Goal: Task Accomplishment & Management: Complete application form

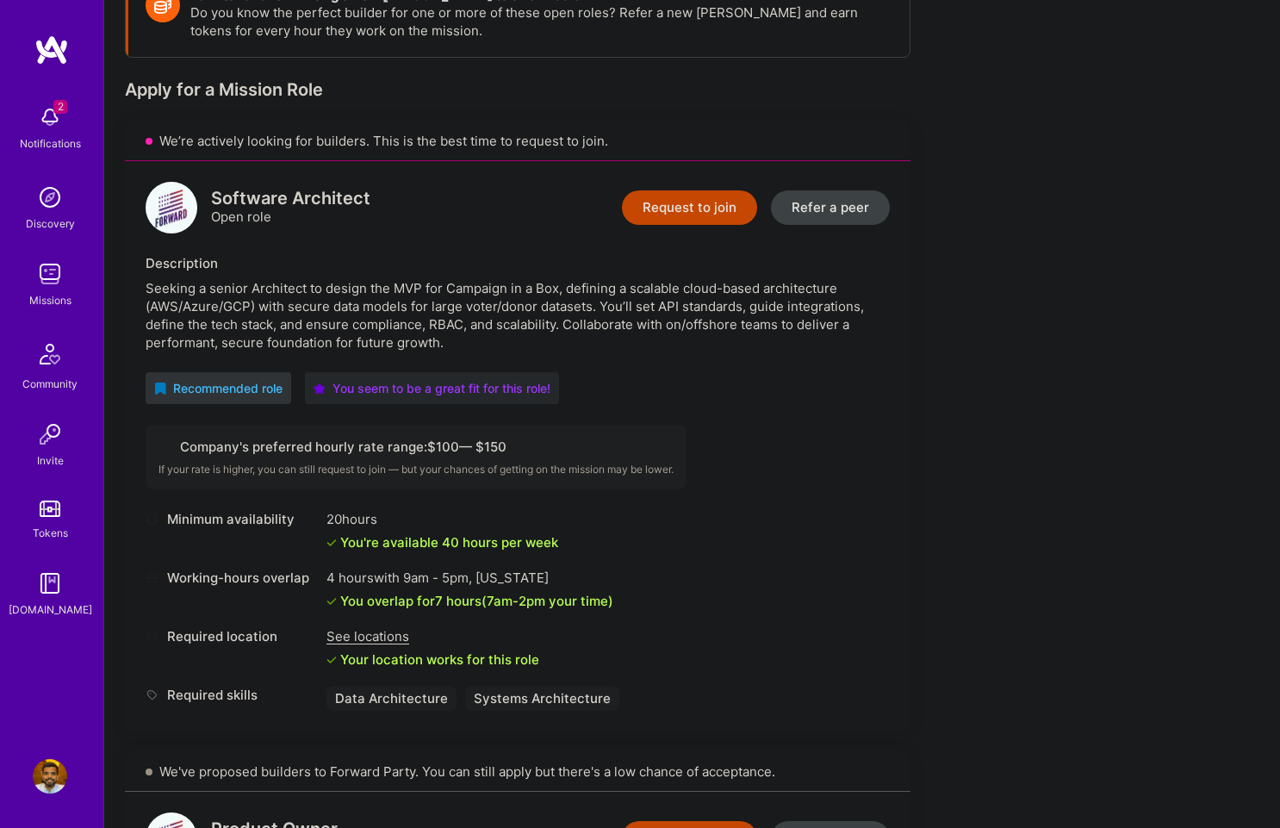
scroll to position [249, 0]
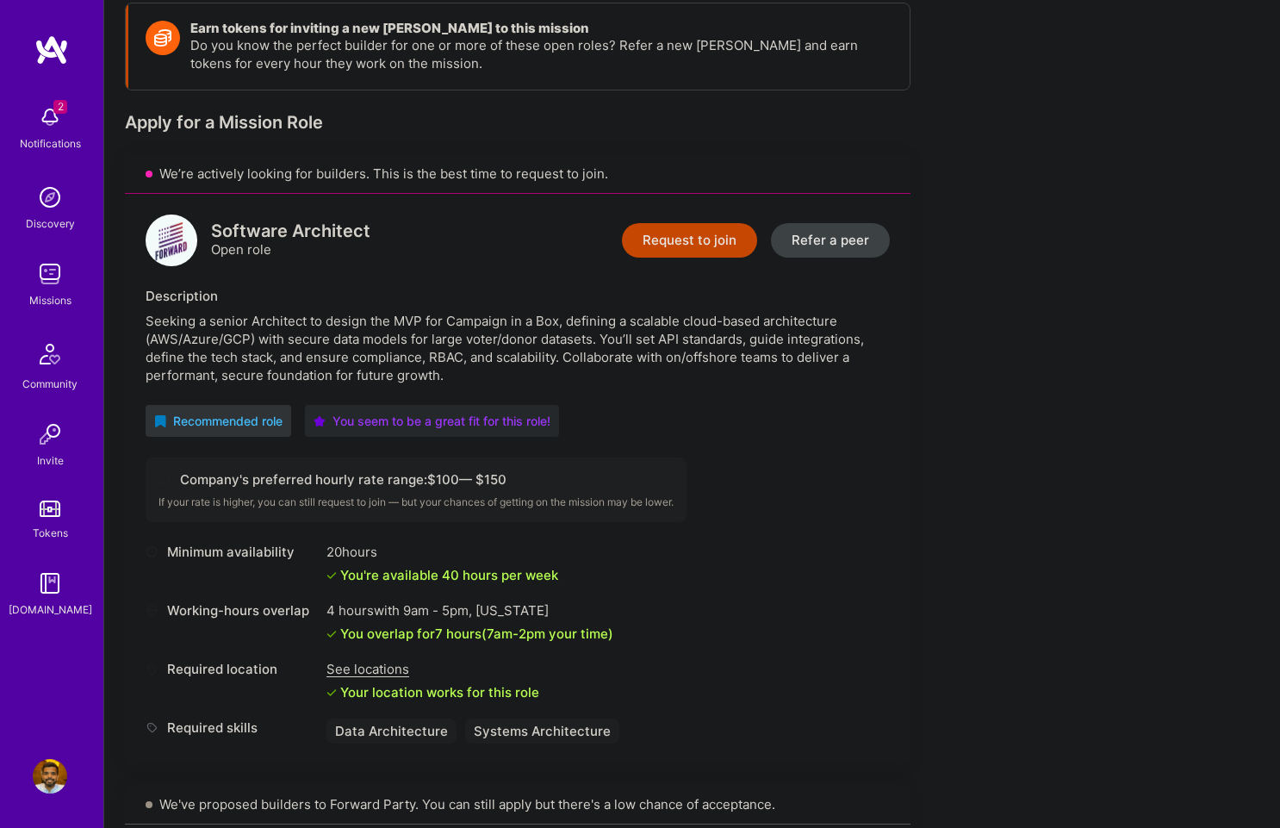
click at [671, 244] on button "Request to join" at bounding box center [689, 240] width 135 height 34
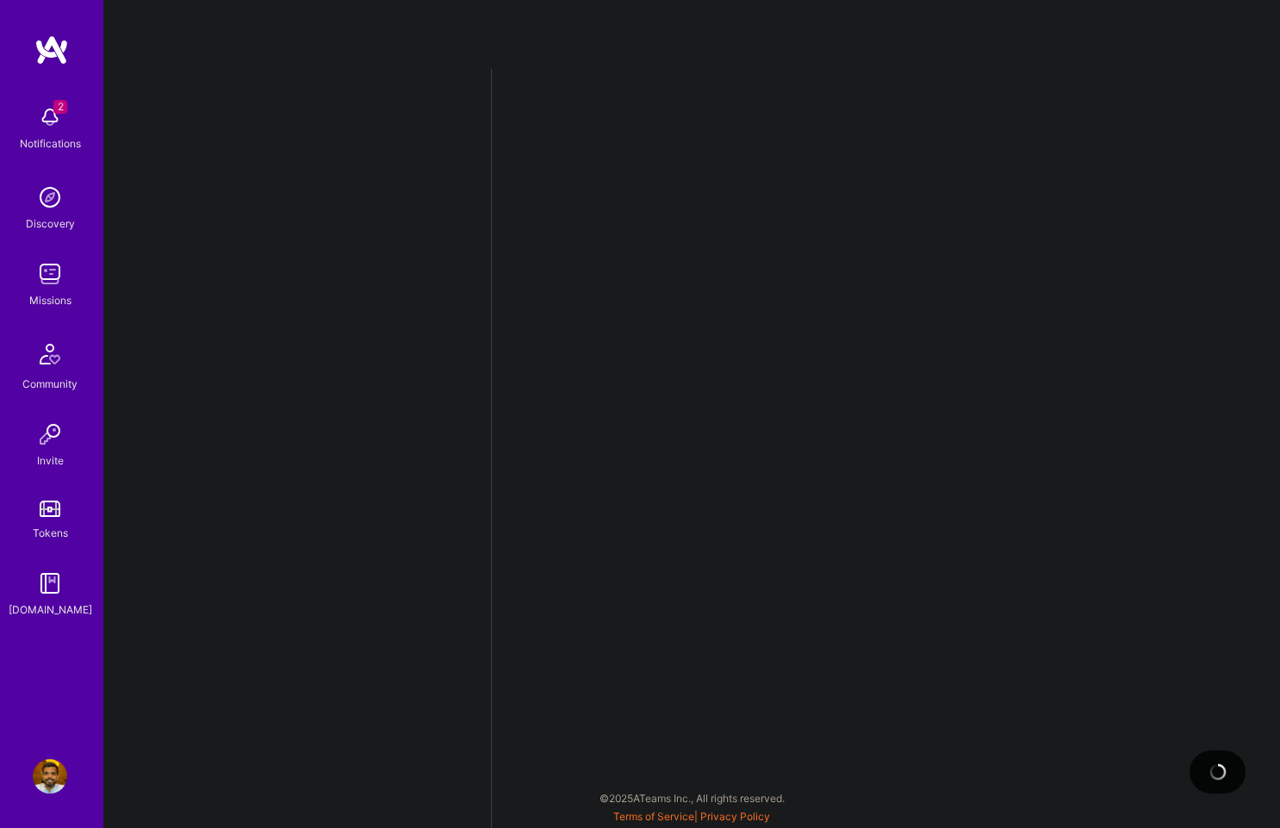
select select "US"
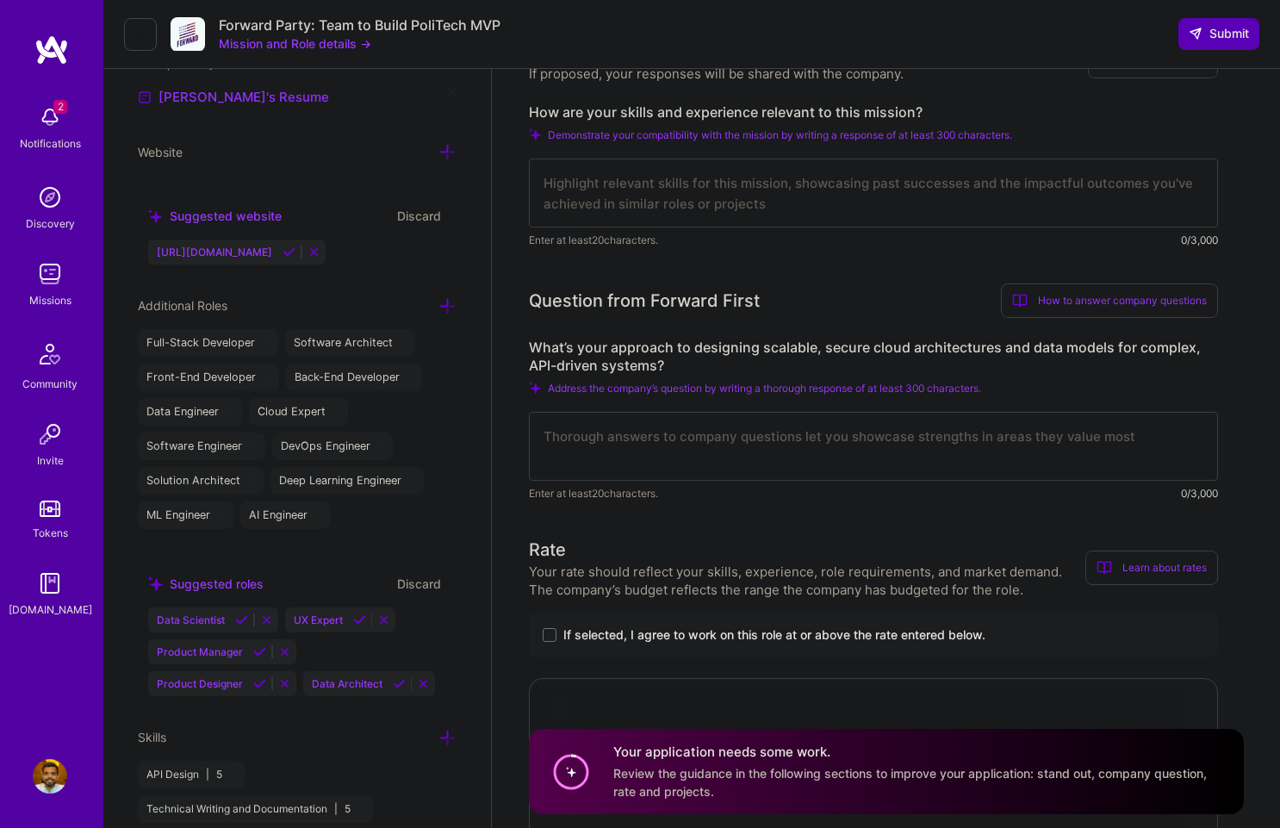
scroll to position [321, 0]
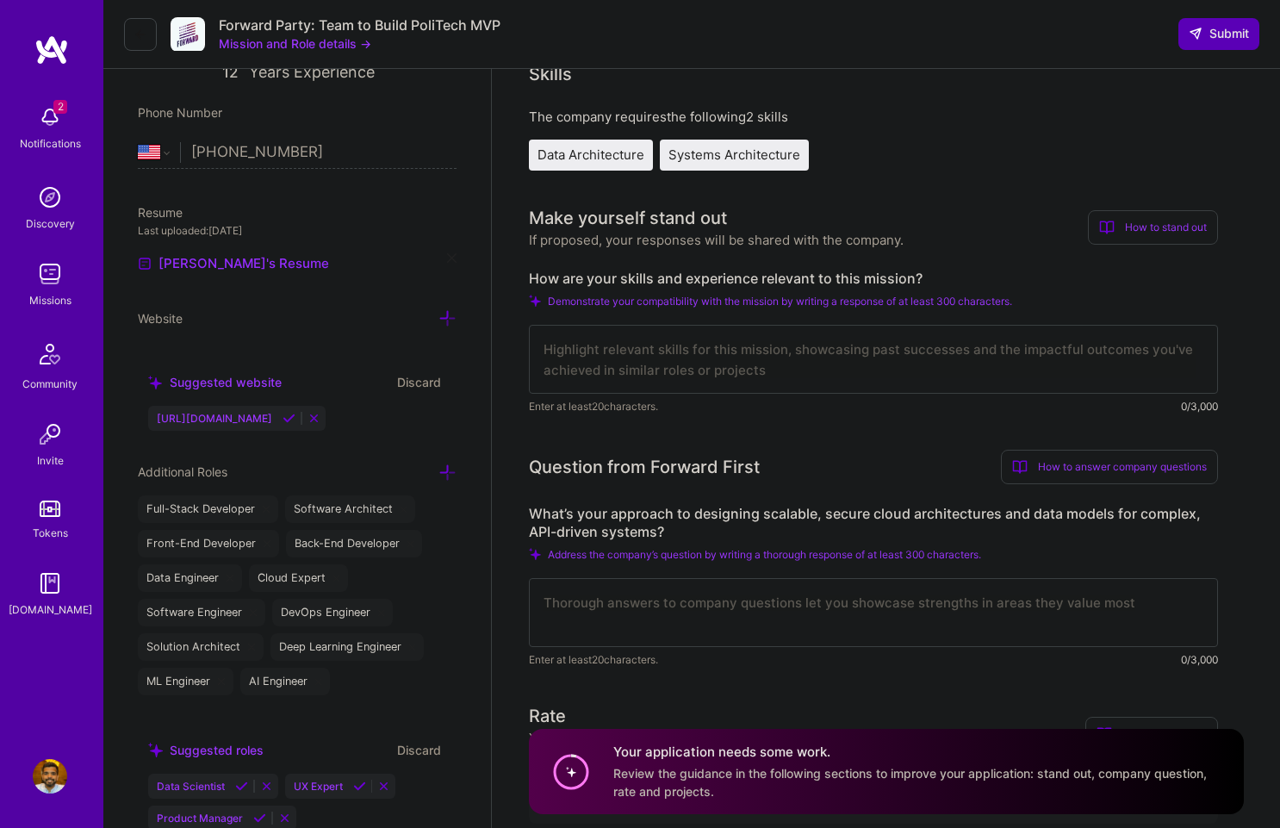
click at [812, 605] on textarea at bounding box center [873, 612] width 689 height 69
click at [766, 527] on label "What’s your approach to designing scalable, secure cloud architectures and data…" at bounding box center [873, 523] width 689 height 36
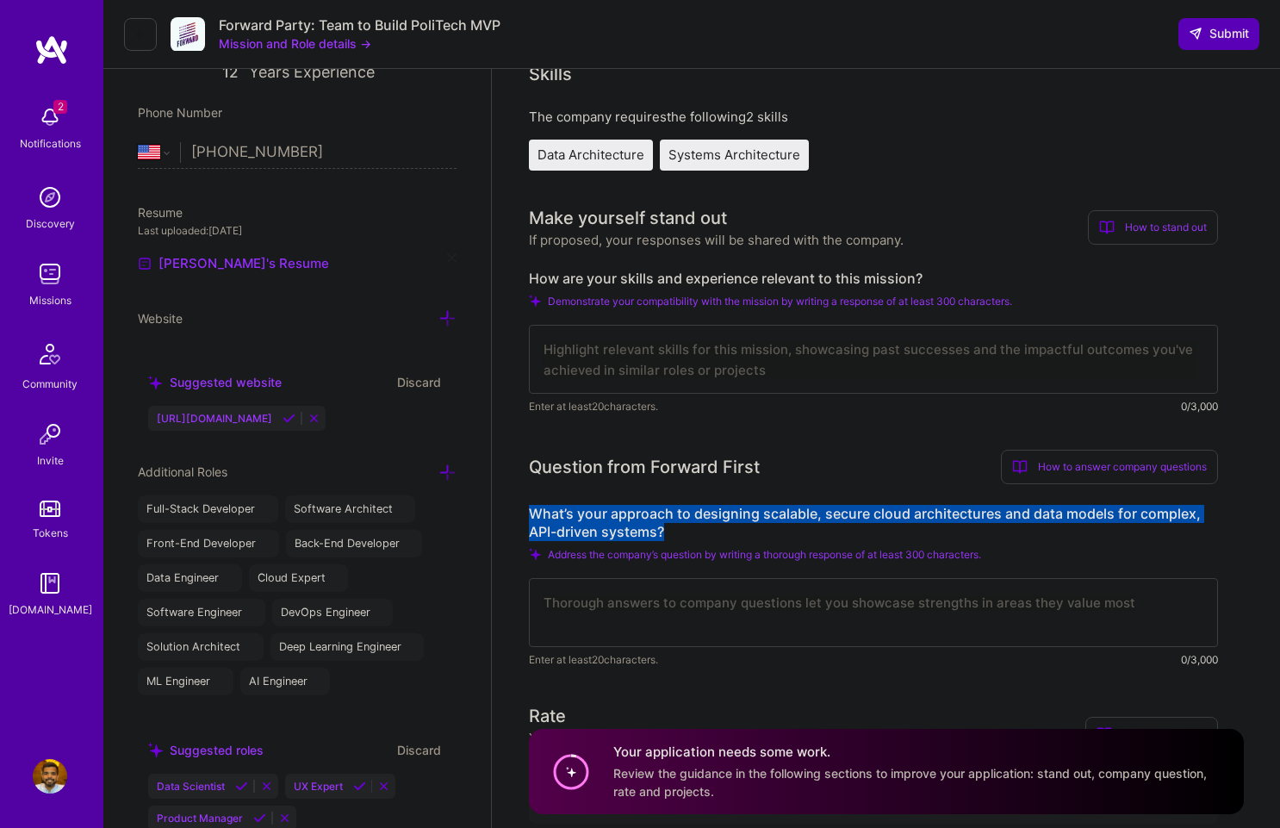
click at [766, 527] on label "What’s your approach to designing scalable, secure cloud architectures and data…" at bounding box center [873, 523] width 689 height 36
copy label "What’s your approach to designing scalable, secure cloud architectures and data…"
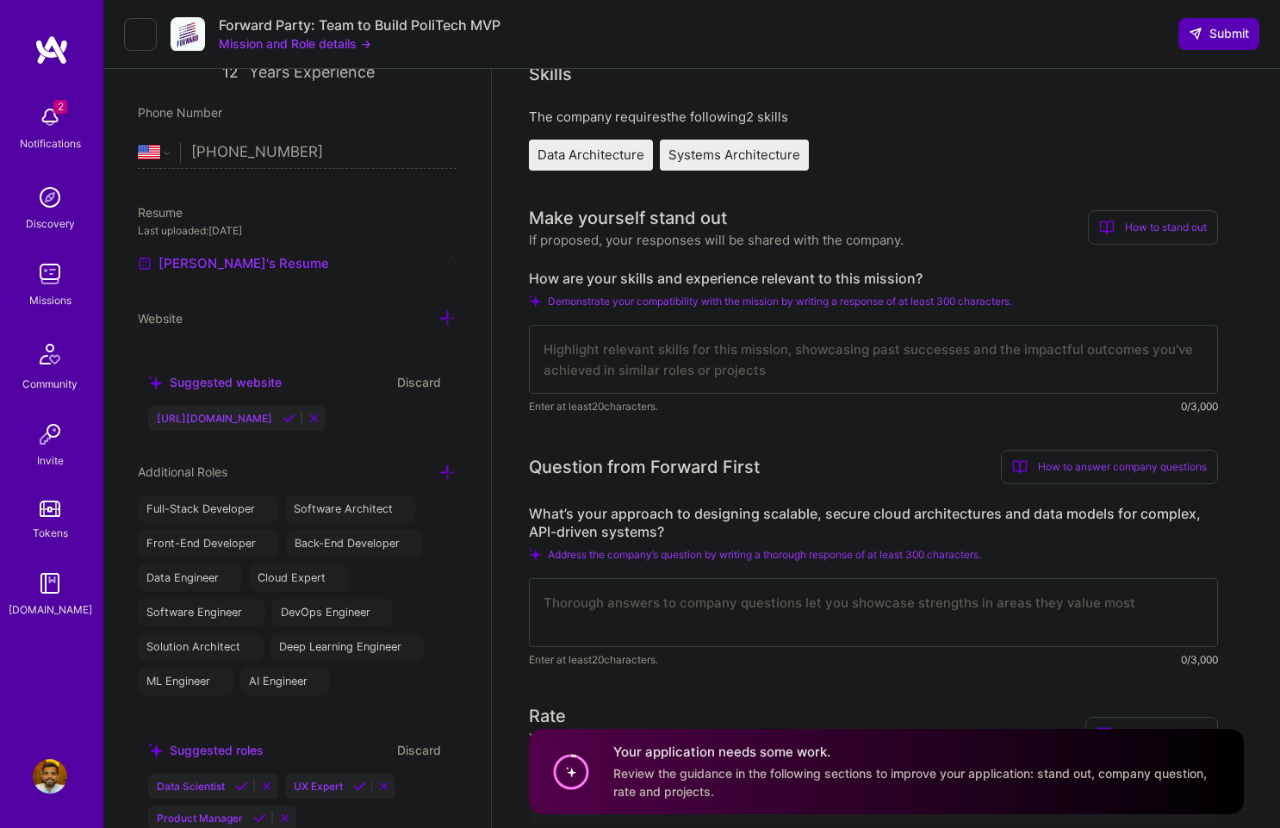
click at [688, 278] on label "How are your skills and experience relevant to this mission?" at bounding box center [873, 279] width 689 height 18
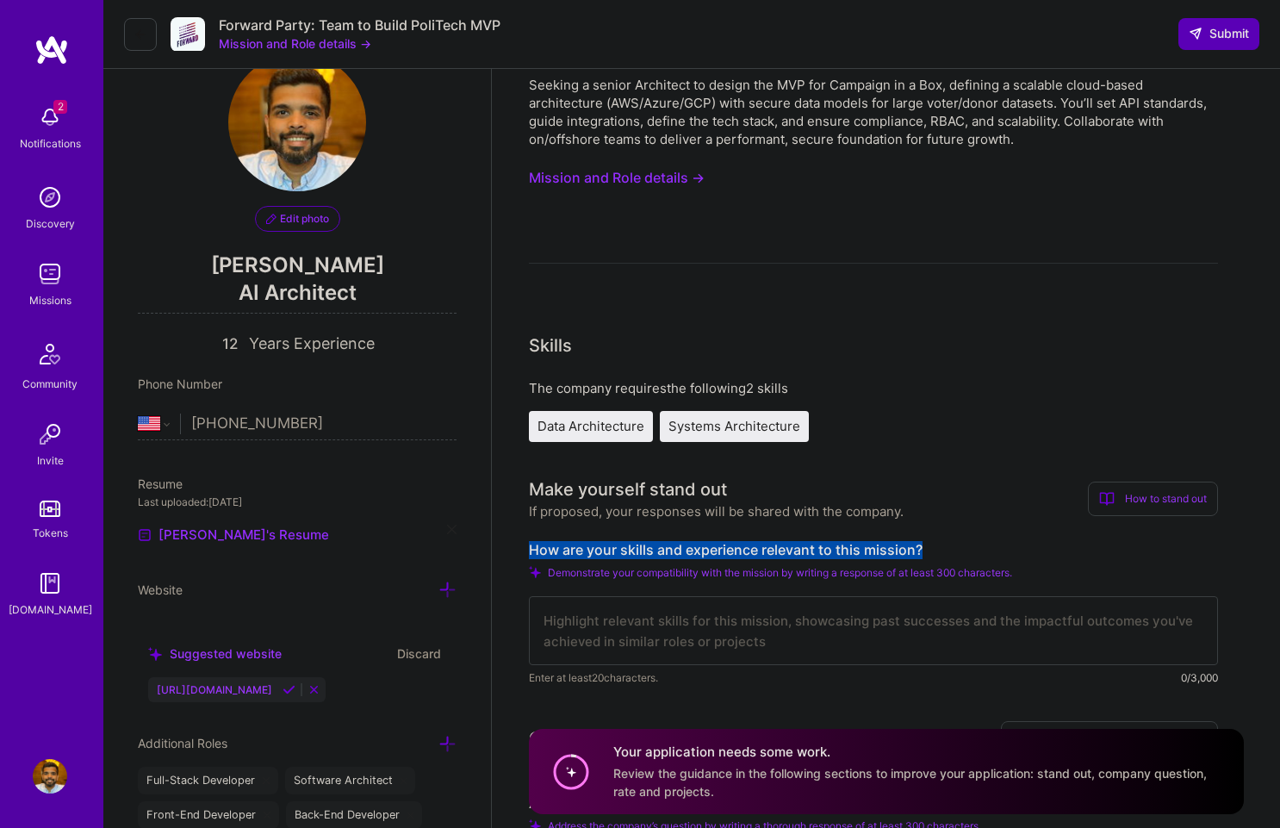
scroll to position [0, 0]
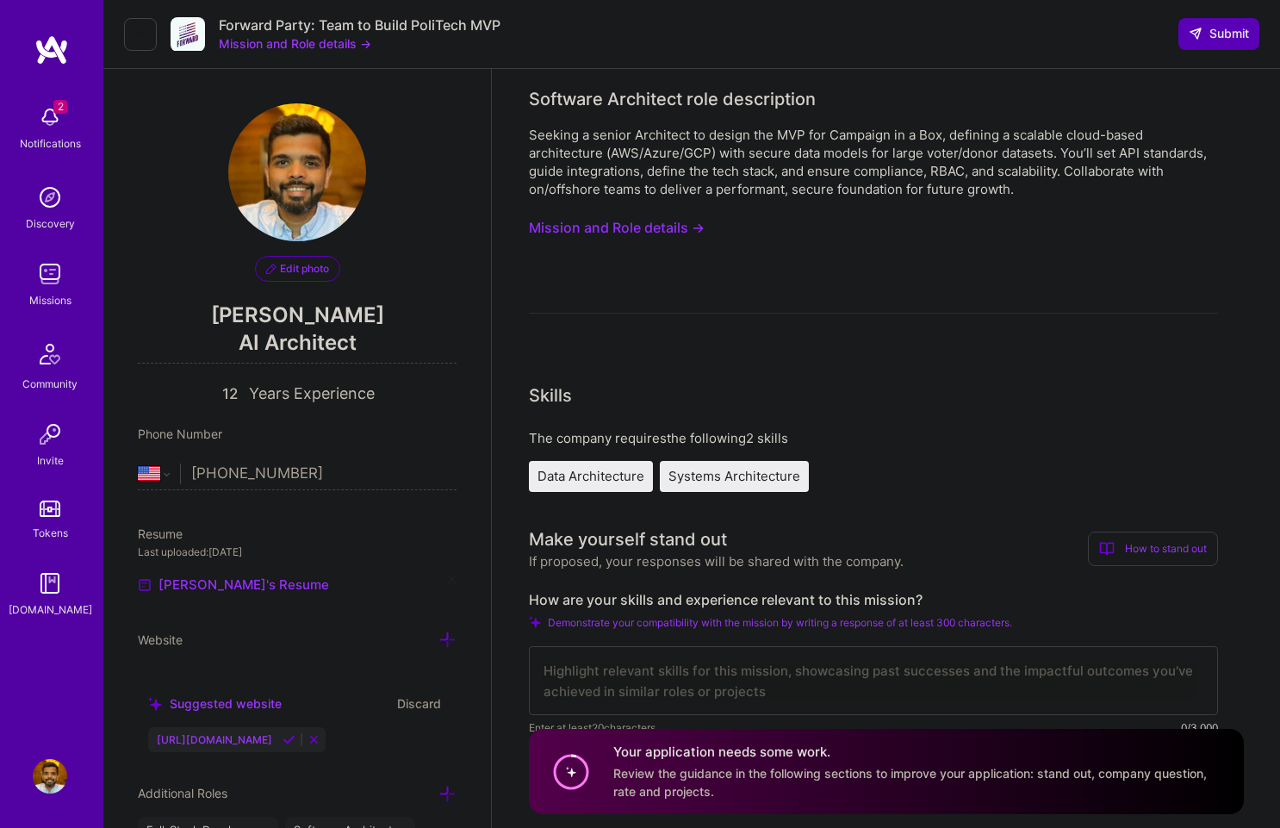
click at [764, 148] on div "Seeking a senior Architect to design the MVP for Campaign in a Box, defining a …" at bounding box center [873, 162] width 689 height 72
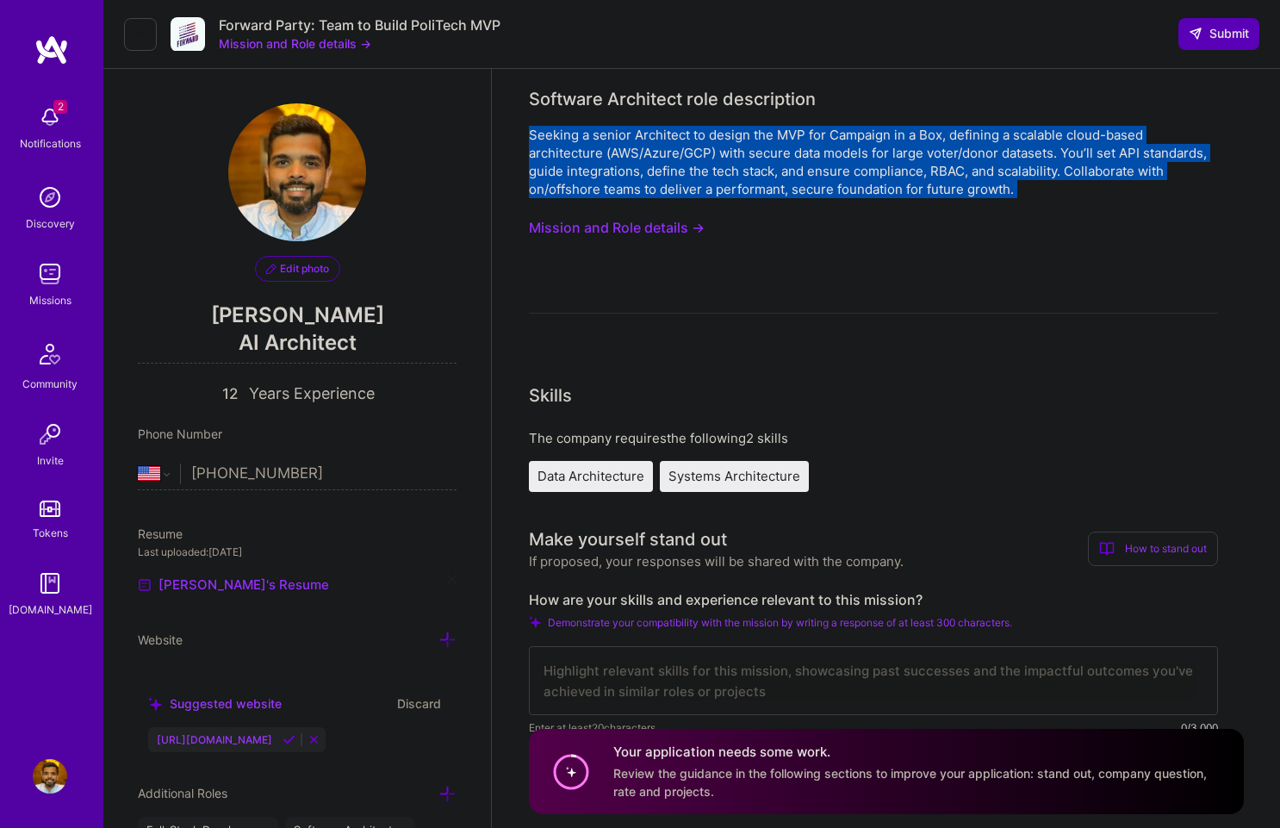
click at [764, 148] on div "Seeking a senior Architect to design the MVP for Campaign in a Box, defining a …" at bounding box center [873, 162] width 689 height 72
copy div "Seeking a senior Architect to design the MVP for Campaign in a Box, defining a …"
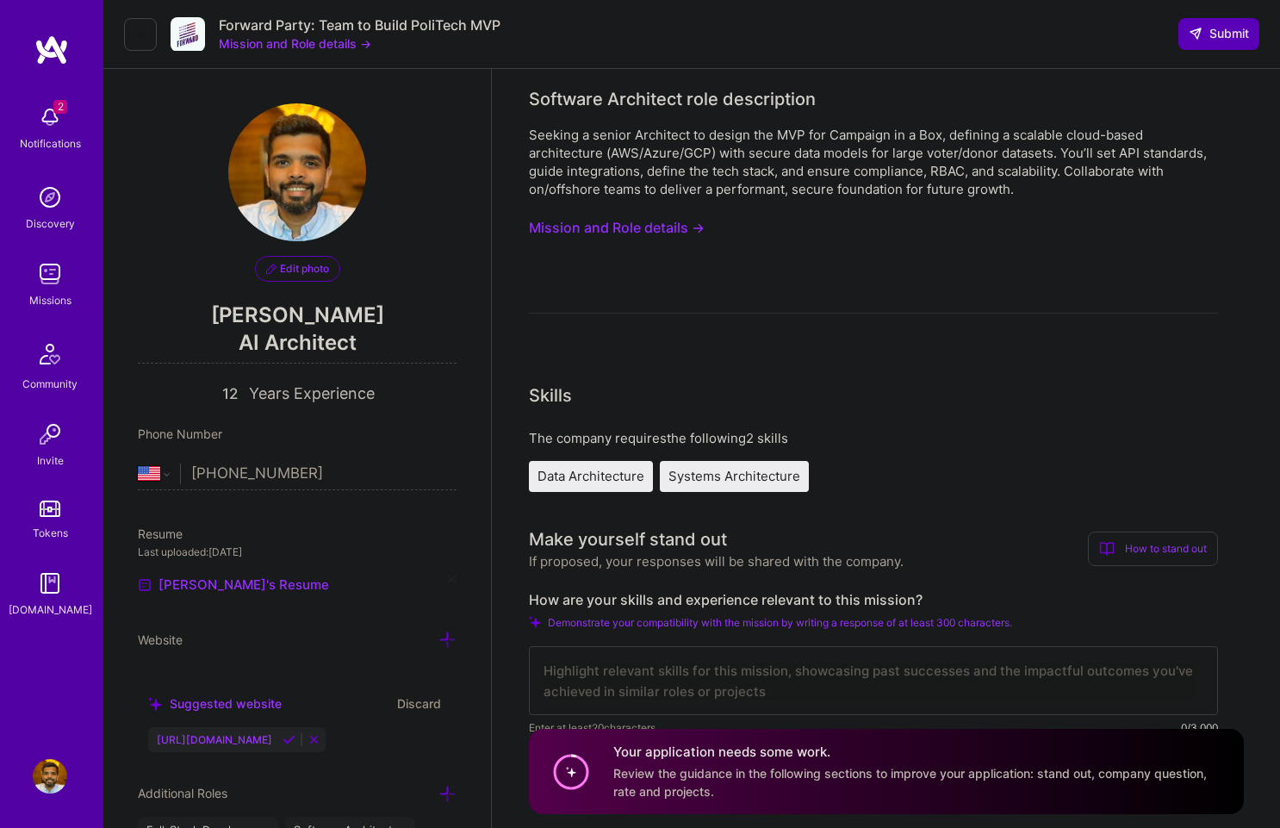
click at [667, 603] on label "How are your skills and experience relevant to this mission?" at bounding box center [873, 600] width 689 height 18
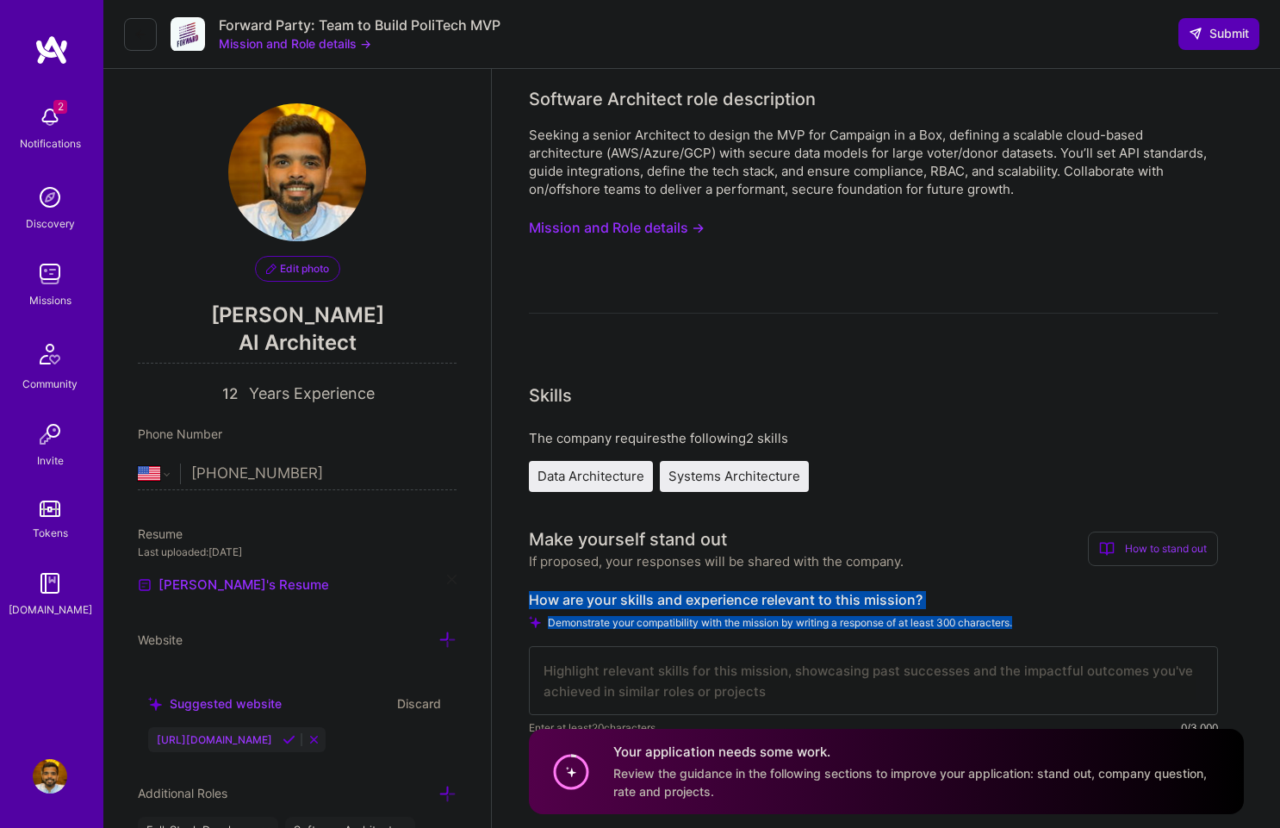
click at [1075, 623] on div "Demonstrate your compatibility with the mission by writing a response of at lea…" at bounding box center [873, 622] width 689 height 13
copy div "How are your skills and experience relevant to this mission? Demonstrate your c…"
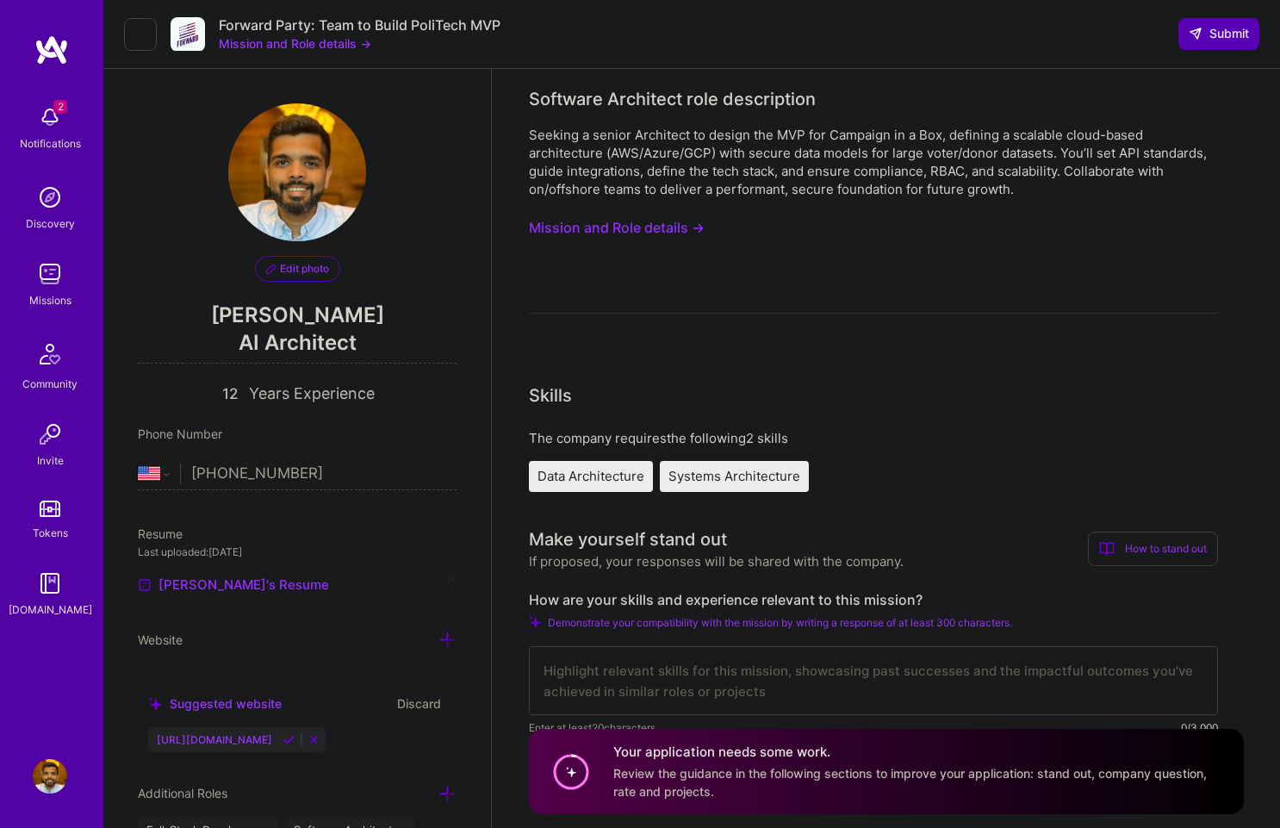
click at [673, 668] on textarea at bounding box center [873, 680] width 689 height 69
paste textarea "I bring over a decade of experience designing and delivering secure, large-scal…"
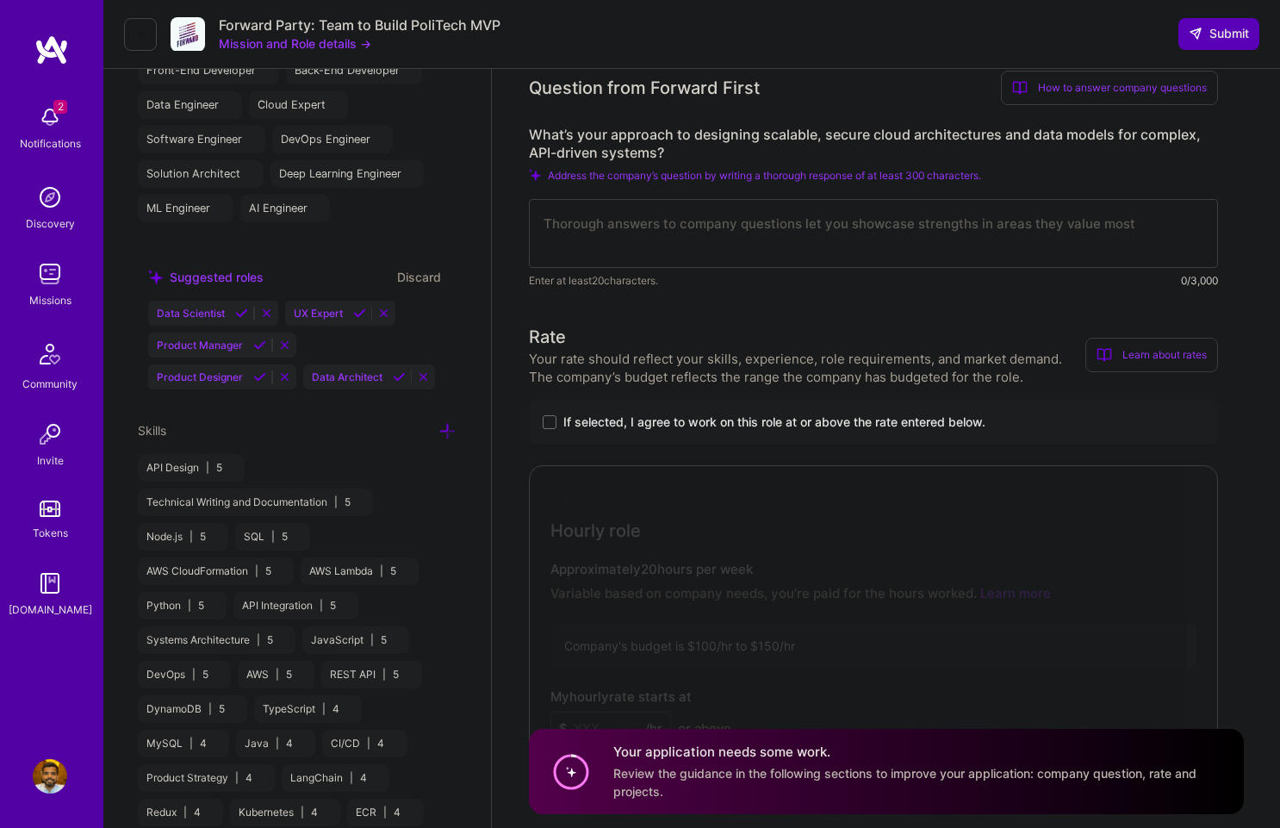
scroll to position [679, 0]
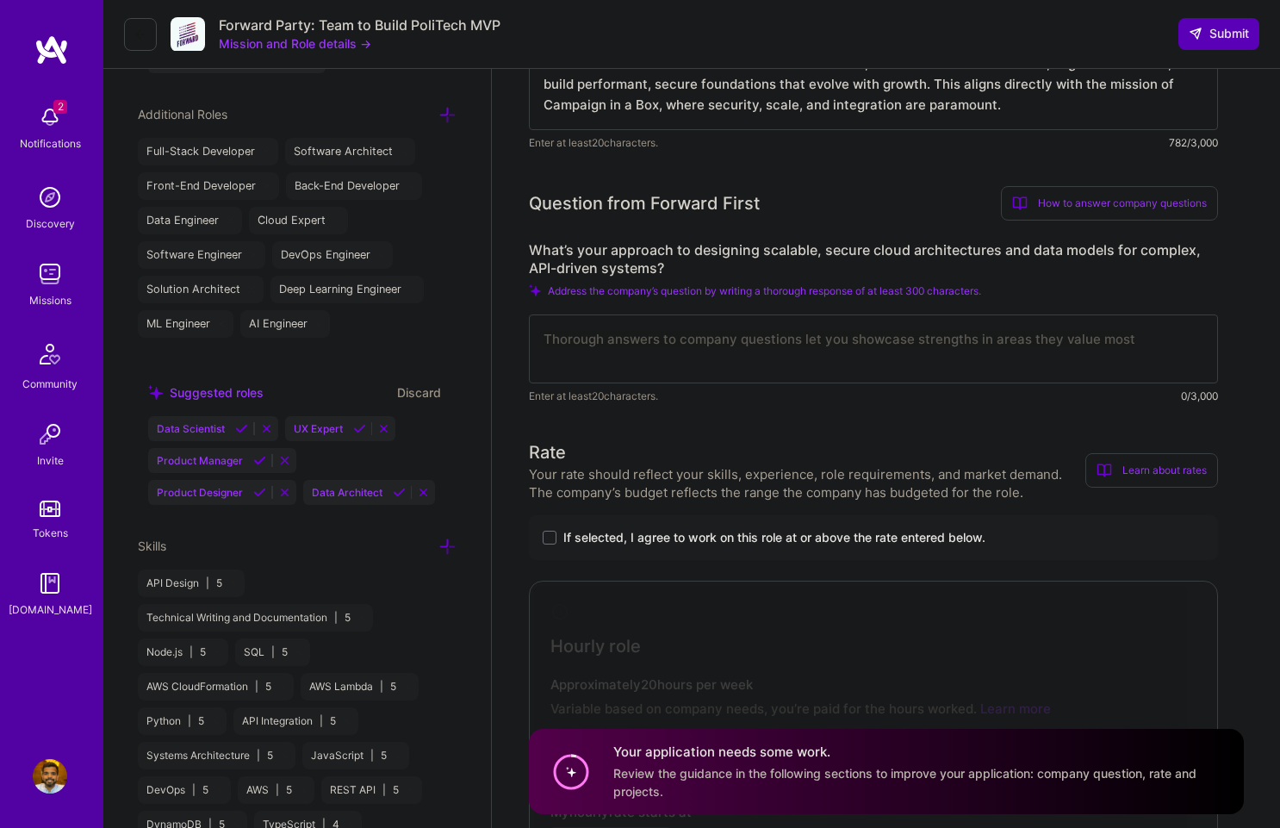
type textarea "I bring over a decade of experience designing and delivering secure, large-scal…"
click at [662, 249] on label "What’s your approach to designing scalable, secure cloud architectures and data…" at bounding box center [873, 259] width 689 height 36
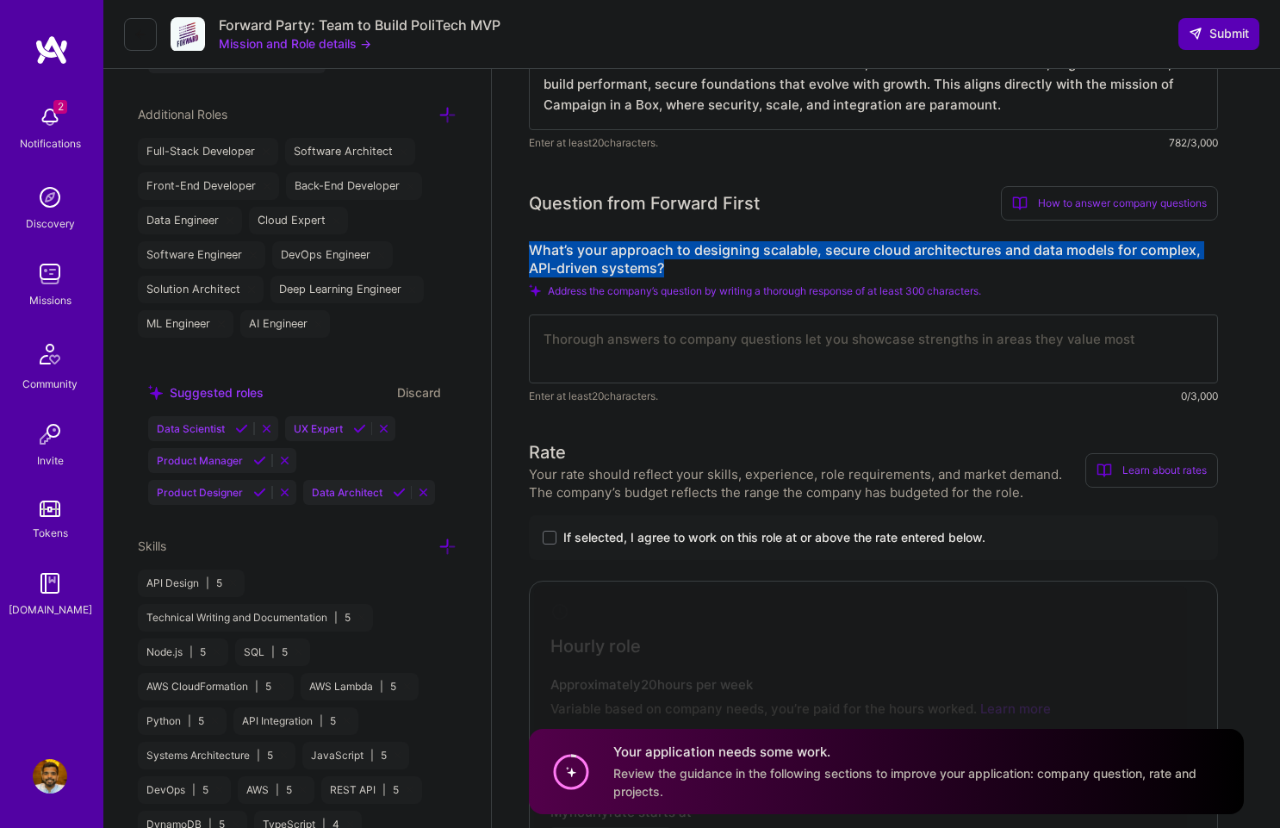
click at [662, 249] on label "What’s your approach to designing scalable, secure cloud architectures and data…" at bounding box center [873, 259] width 689 height 36
copy label "What’s your approach to designing scalable, secure cloud architectures and data…"
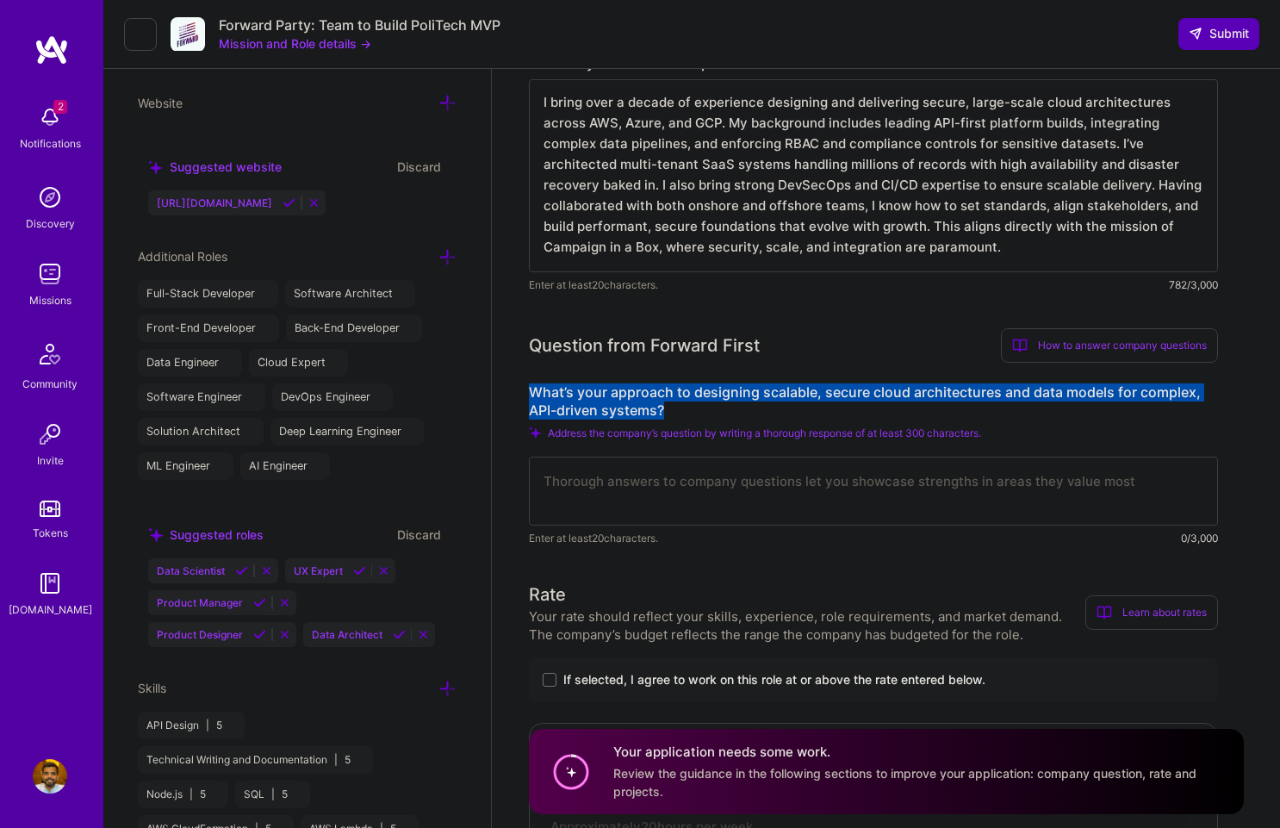
scroll to position [525, 0]
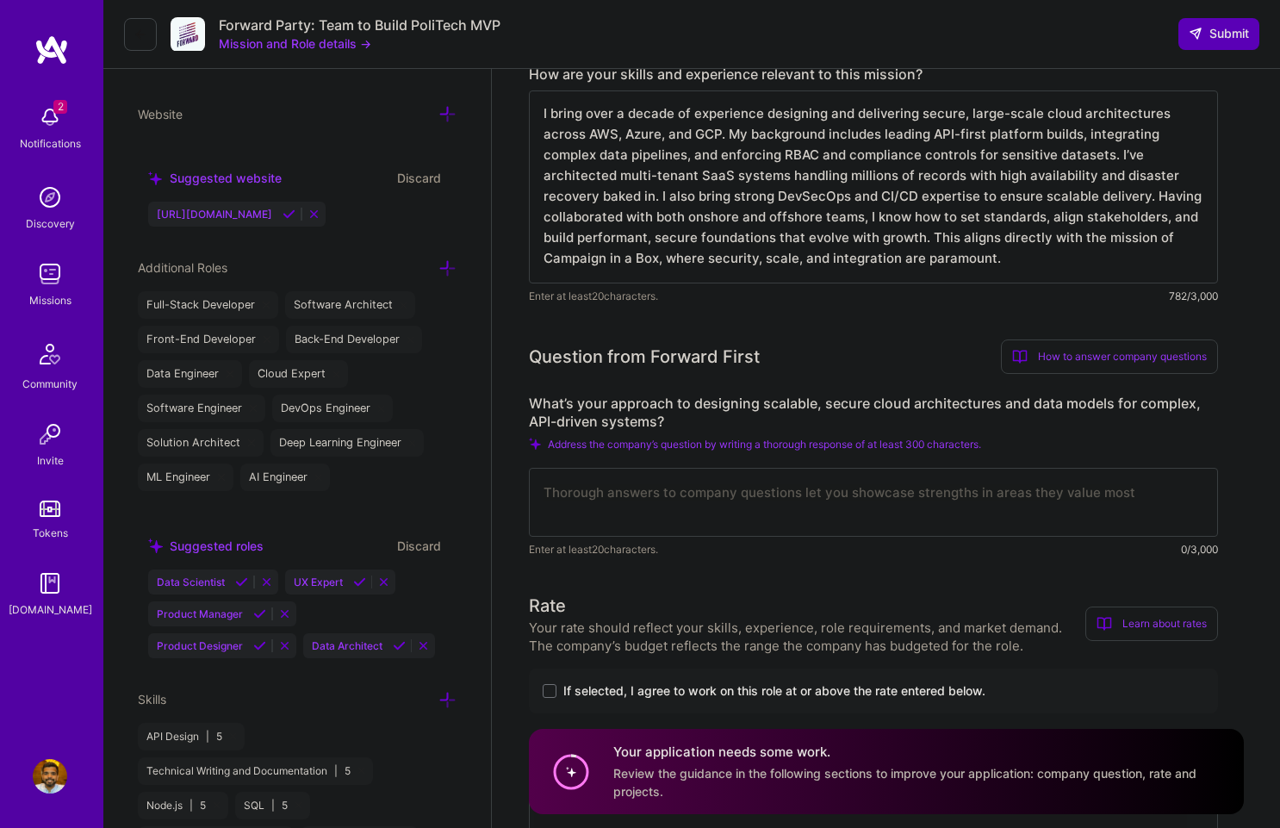
click at [723, 530] on textarea at bounding box center [873, 502] width 689 height 69
paste textarea "My approach blends domain-driven design, zero-trust security, and cloud-native …"
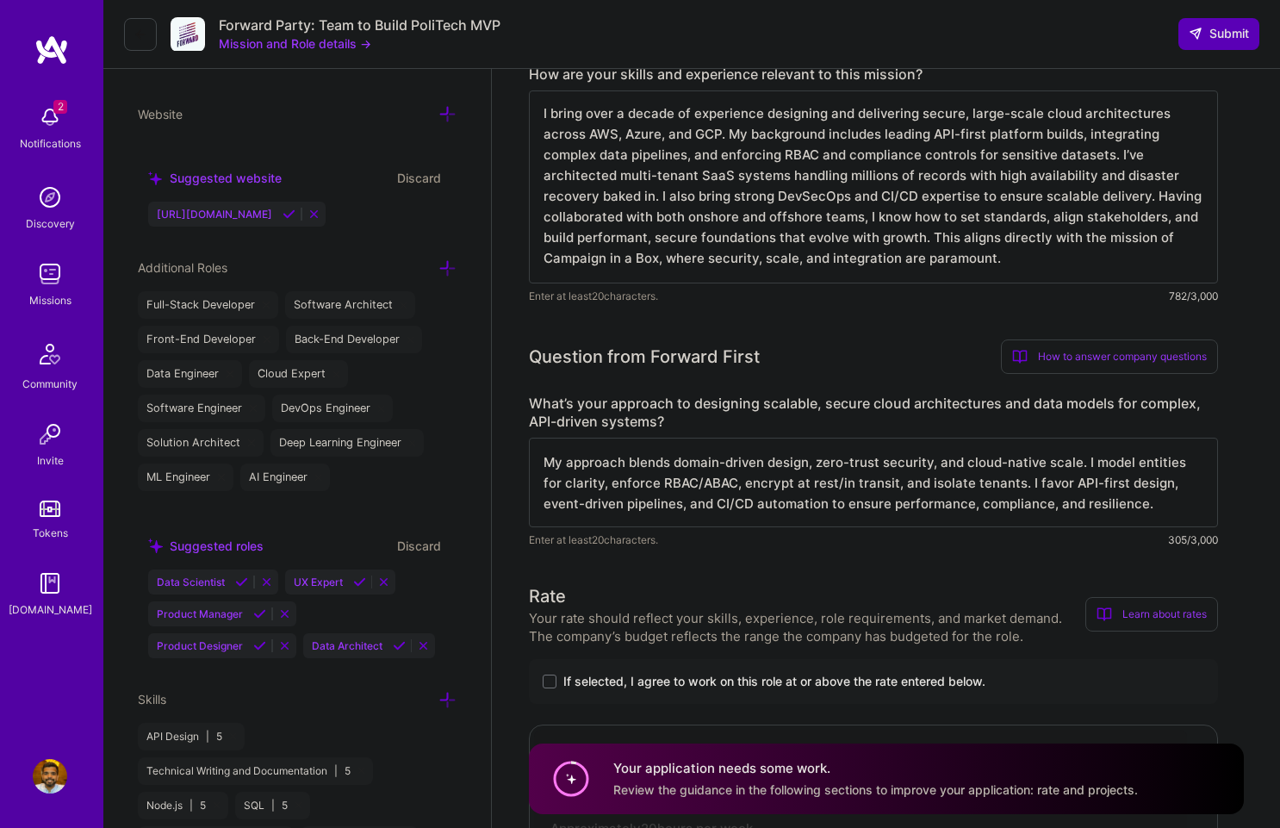
drag, startPoint x: 721, startPoint y: 484, endPoint x: 998, endPoint y: 484, distance: 277.3
click at [997, 484] on textarea "My approach blends domain-driven design, zero-trust security, and cloud-native …" at bounding box center [873, 482] width 689 height 90
click at [998, 484] on textarea "My approach blends domain-driven design, zero-trust security, and cloud-native …" at bounding box center [873, 482] width 689 height 90
drag, startPoint x: 991, startPoint y: 484, endPoint x: 1113, endPoint y: 487, distance: 122.3
click at [1115, 487] on textarea "My approach blends domain-driven design, zero-trust security, and cloud-native …" at bounding box center [873, 482] width 689 height 90
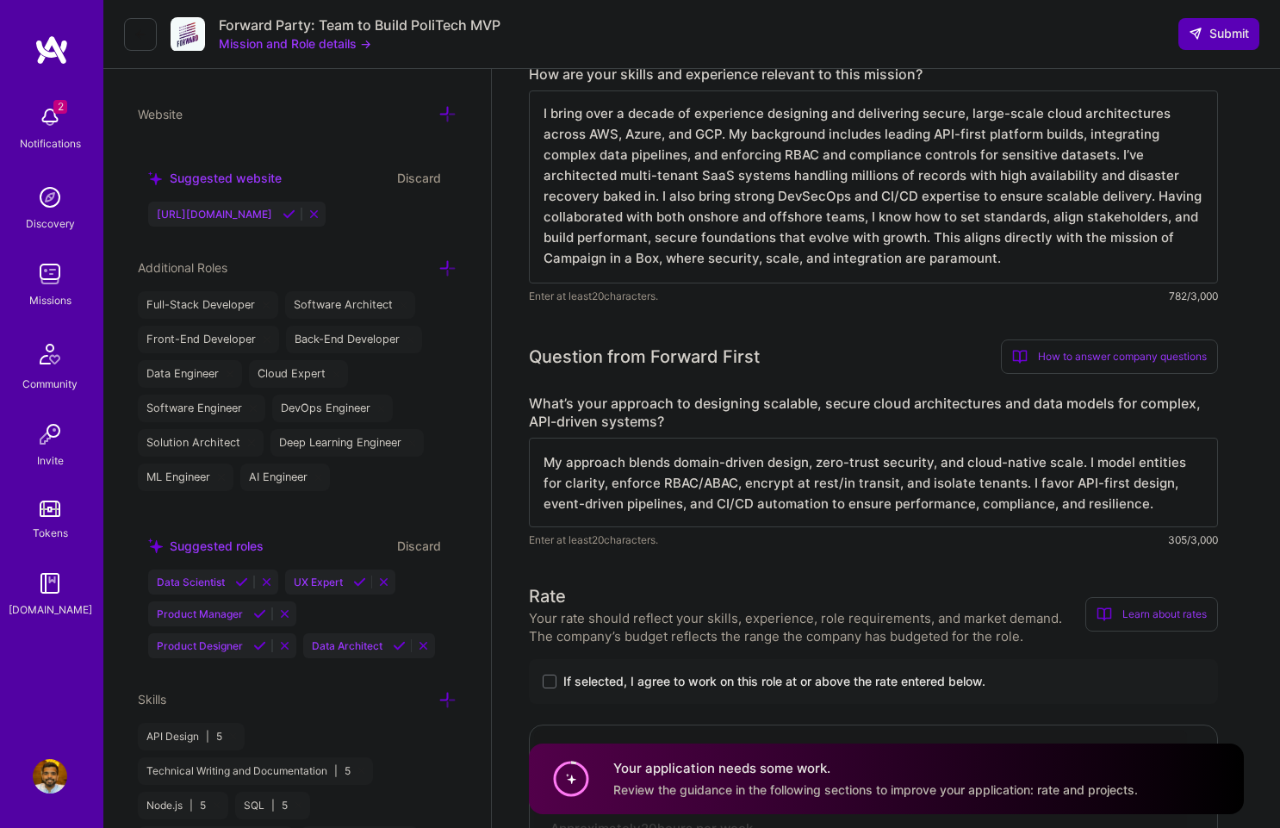
click at [1113, 487] on textarea "My approach blends domain-driven design, zero-trust security, and cloud-native …" at bounding box center [873, 482] width 689 height 90
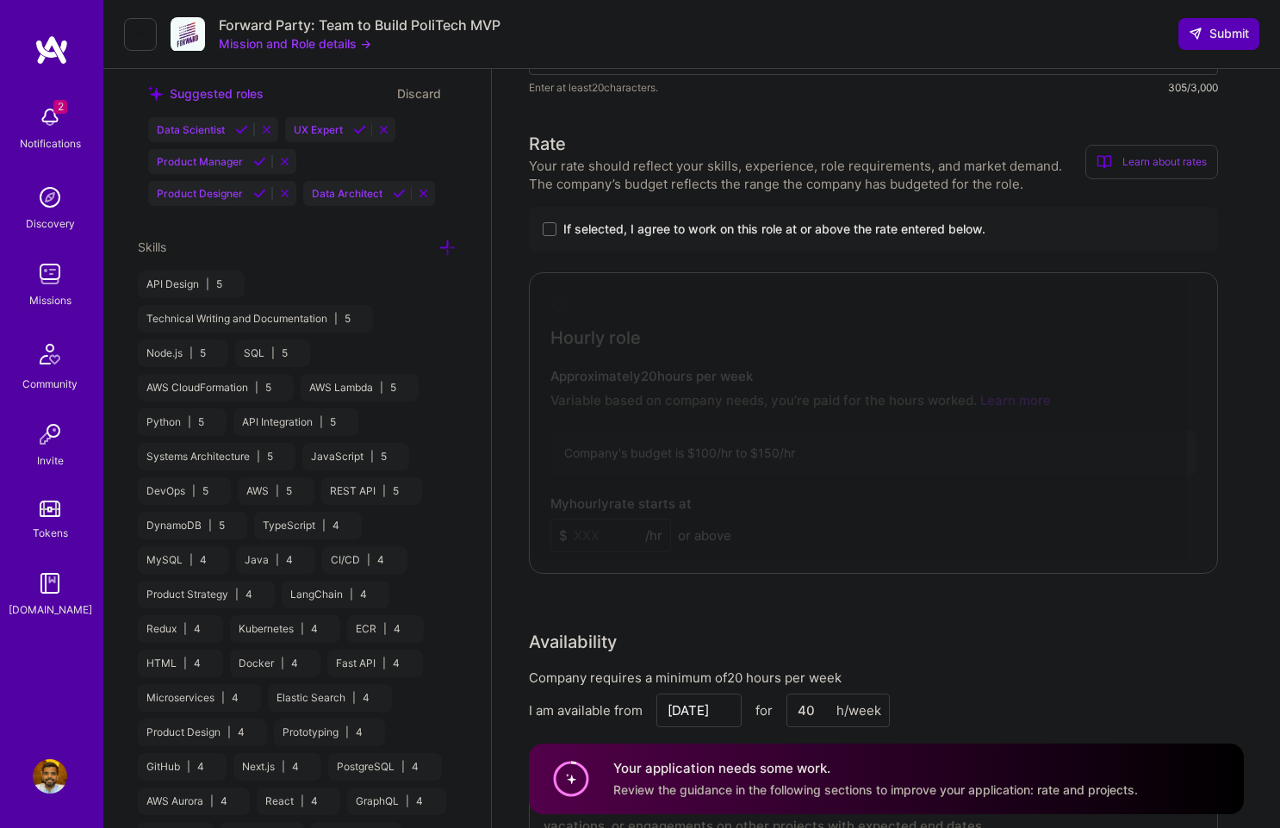
scroll to position [984, 0]
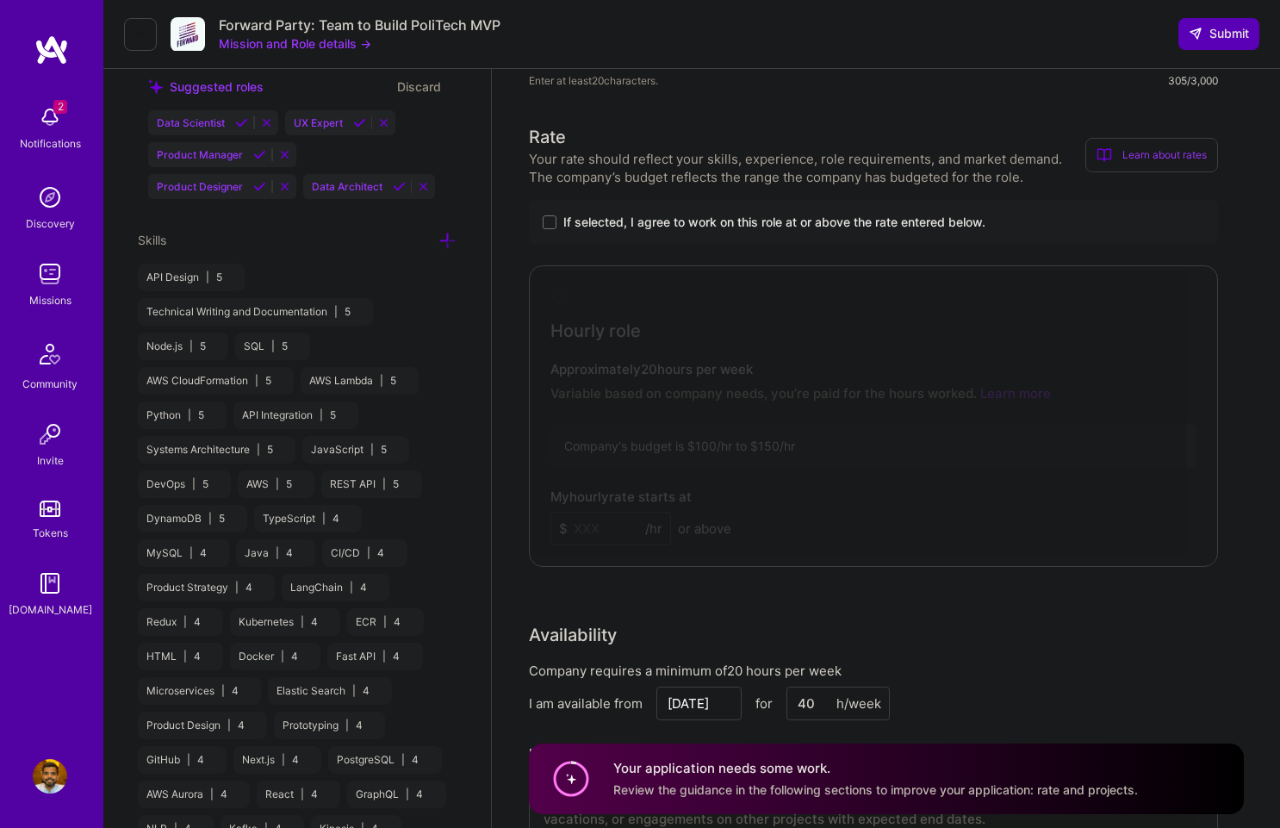
type textarea "My approach blends domain-driven design, zero-trust security, and cloud-native …"
click at [651, 218] on span "If selected, I agree to work on this role at or above the rate entered below." at bounding box center [774, 222] width 422 height 17
click at [0, 0] on input "If selected, I agree to work on this role at or above the rate entered below." at bounding box center [0, 0] width 0 height 0
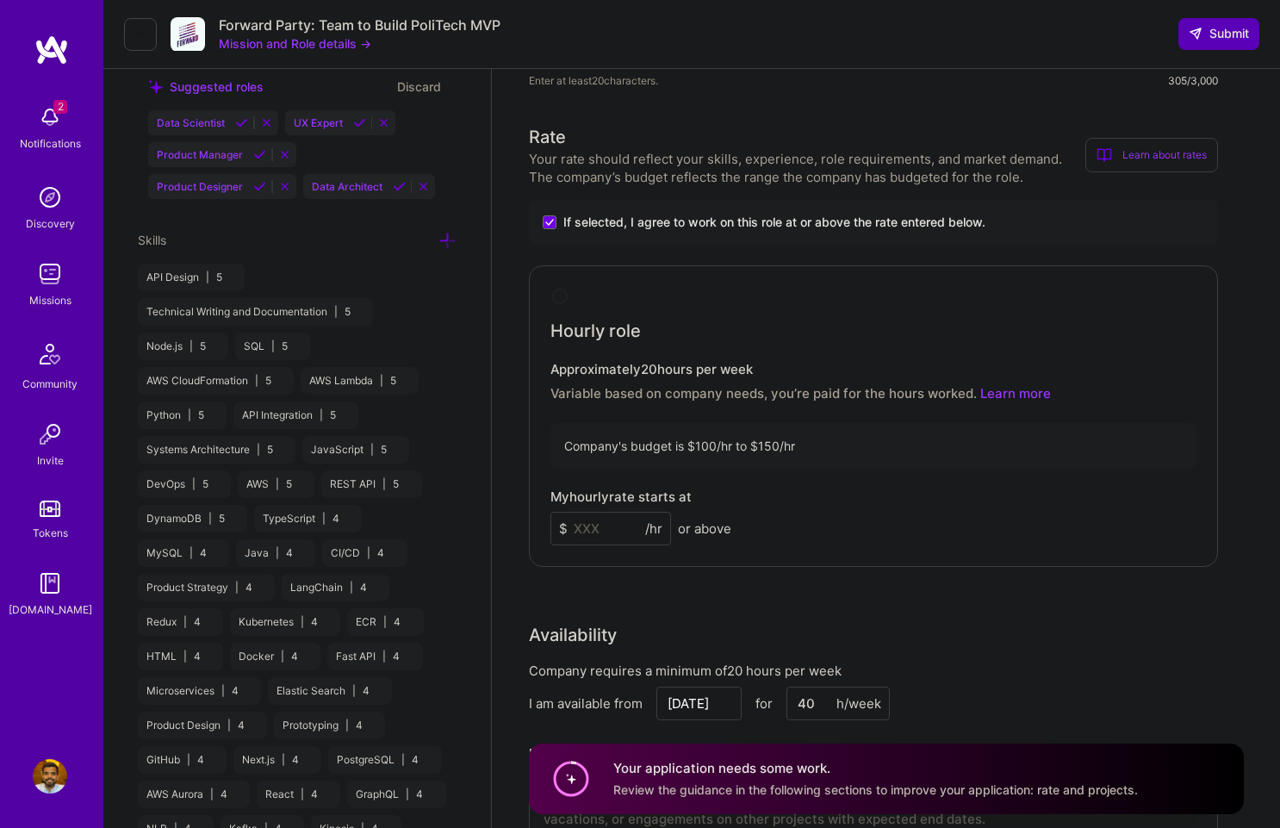
click at [622, 526] on input at bounding box center [610, 529] width 121 height 34
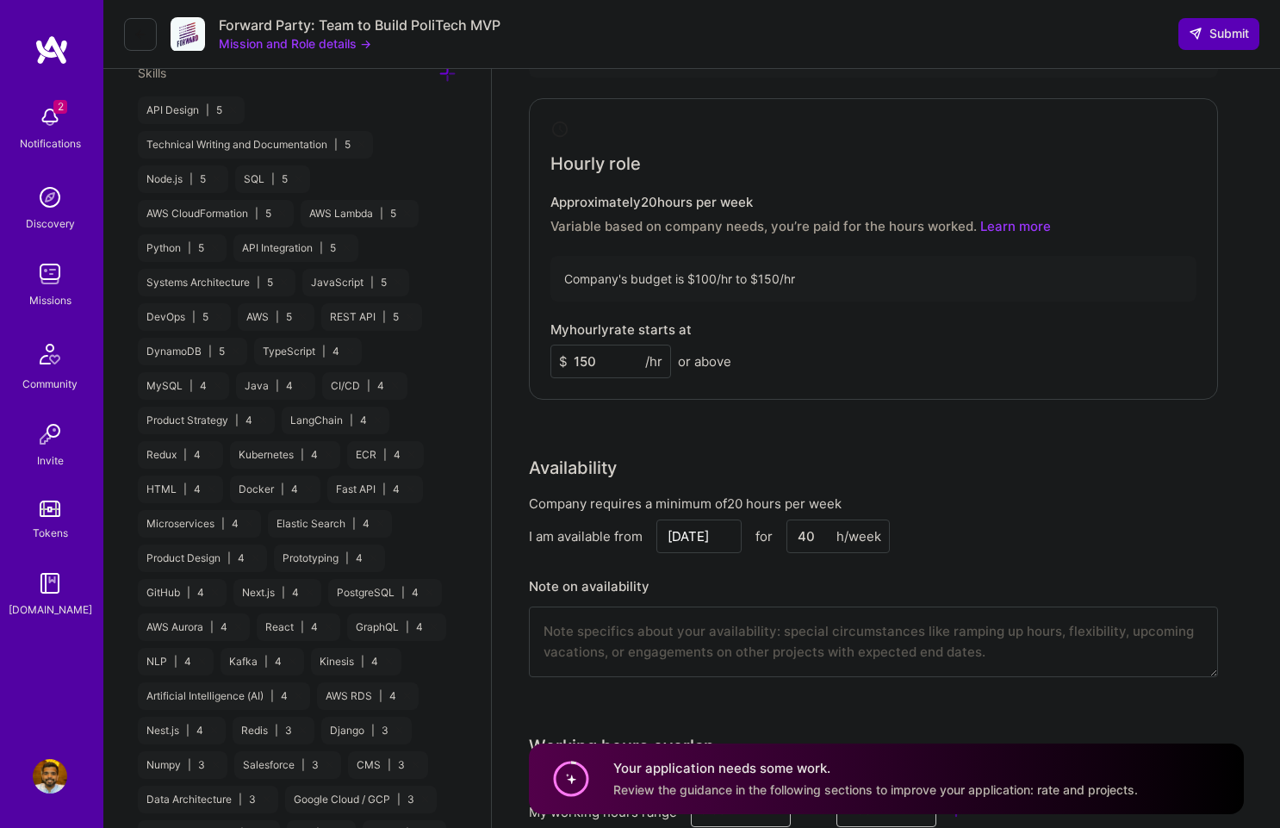
scroll to position [1266, 0]
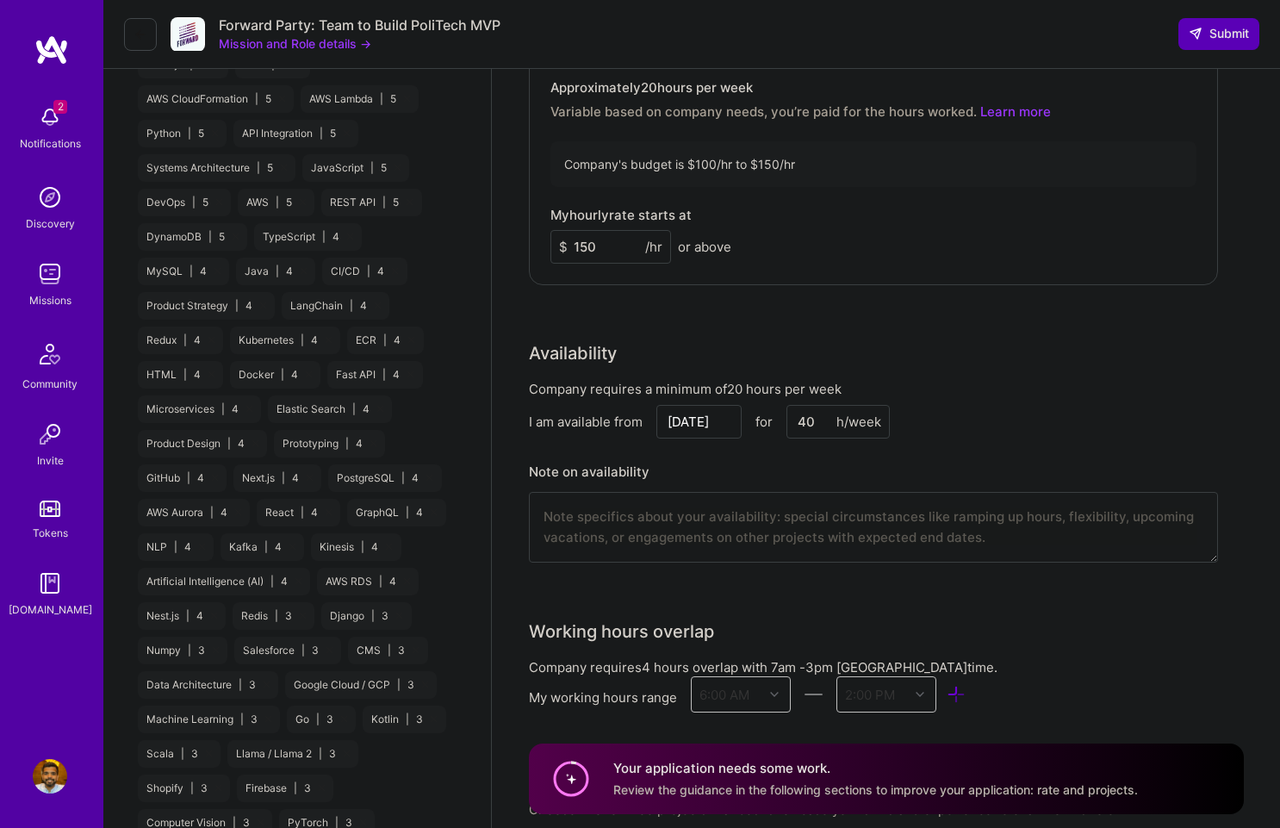
type input "150"
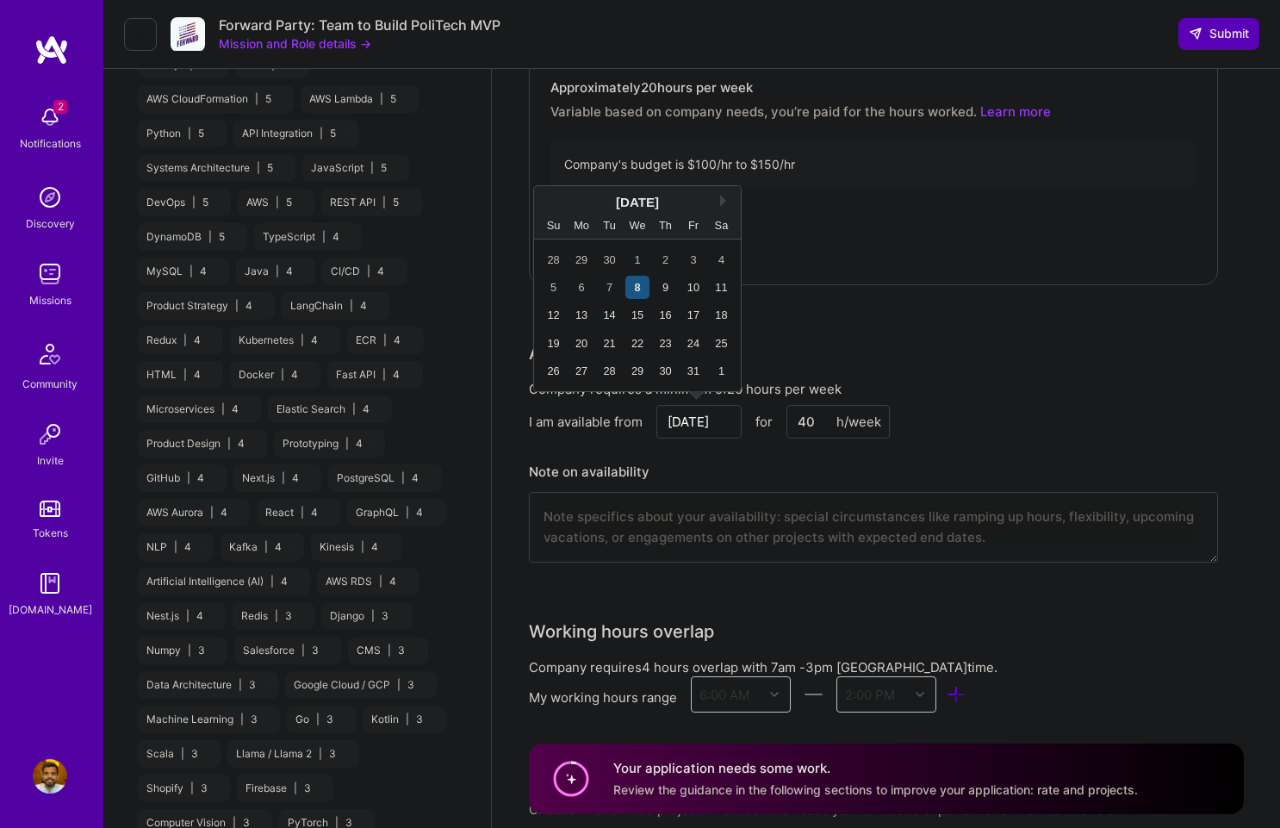
click at [704, 429] on input "[DATE]" at bounding box center [698, 422] width 85 height 34
click at [581, 350] on div "20" at bounding box center [581, 343] width 23 height 23
type input "[DATE]"
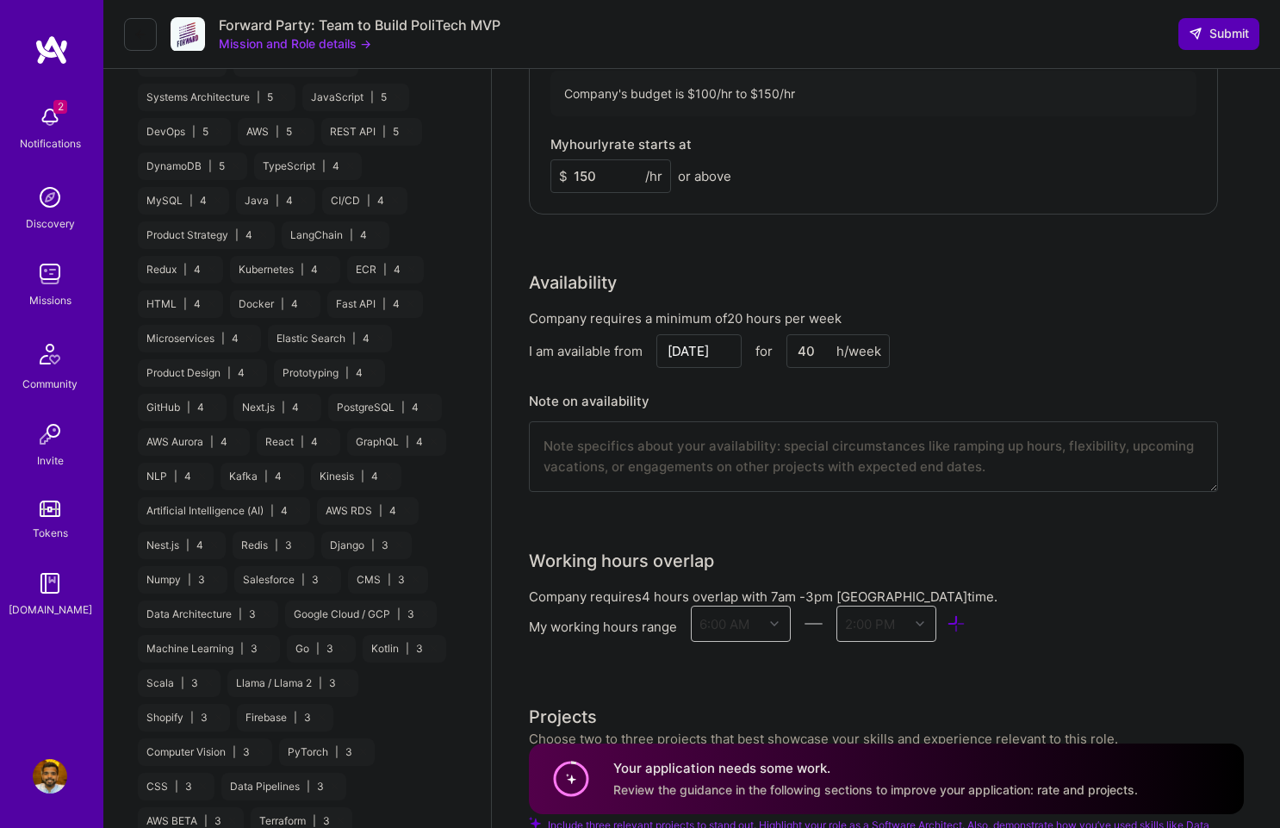
scroll to position [1335, 0]
drag, startPoint x: 808, startPoint y: 355, endPoint x: 796, endPoint y: 355, distance: 12.1
click at [801, 355] on input "40" at bounding box center [837, 353] width 103 height 34
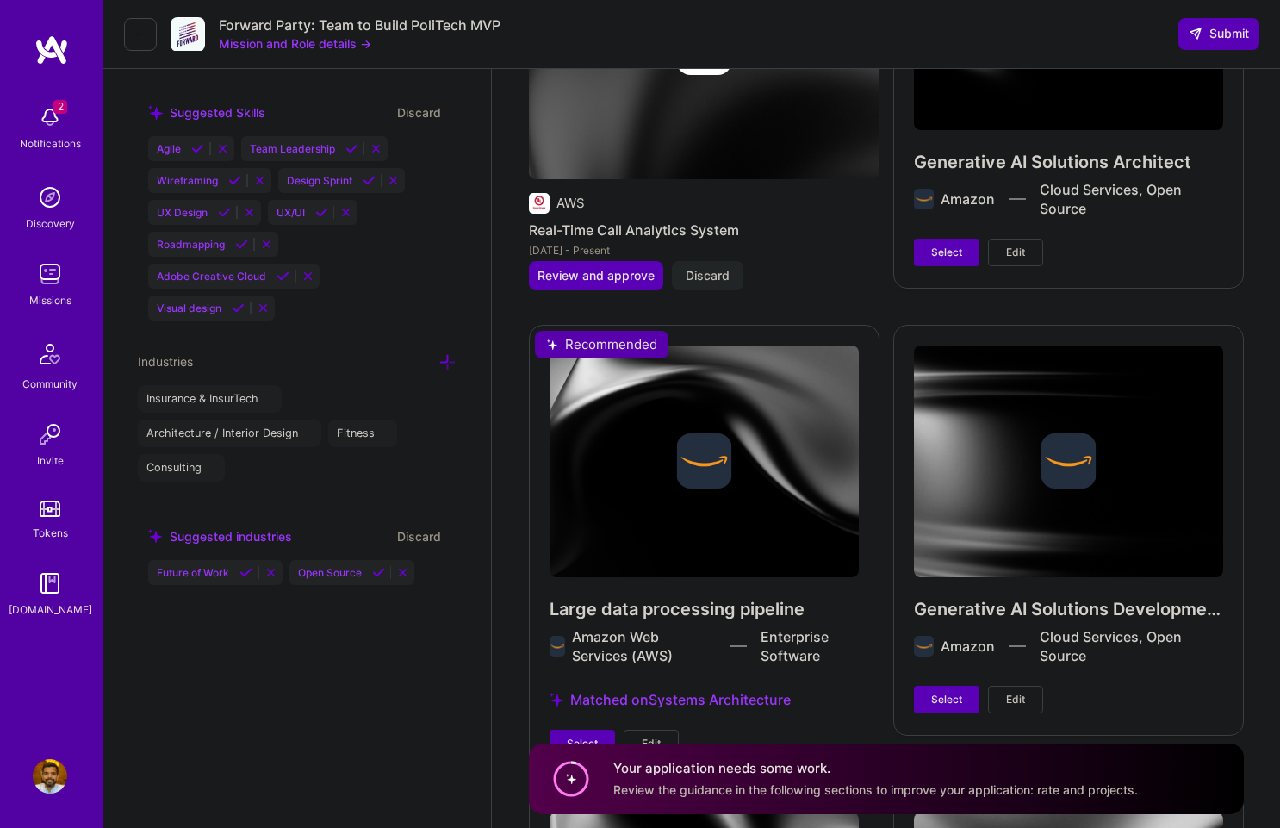
scroll to position [2428, 0]
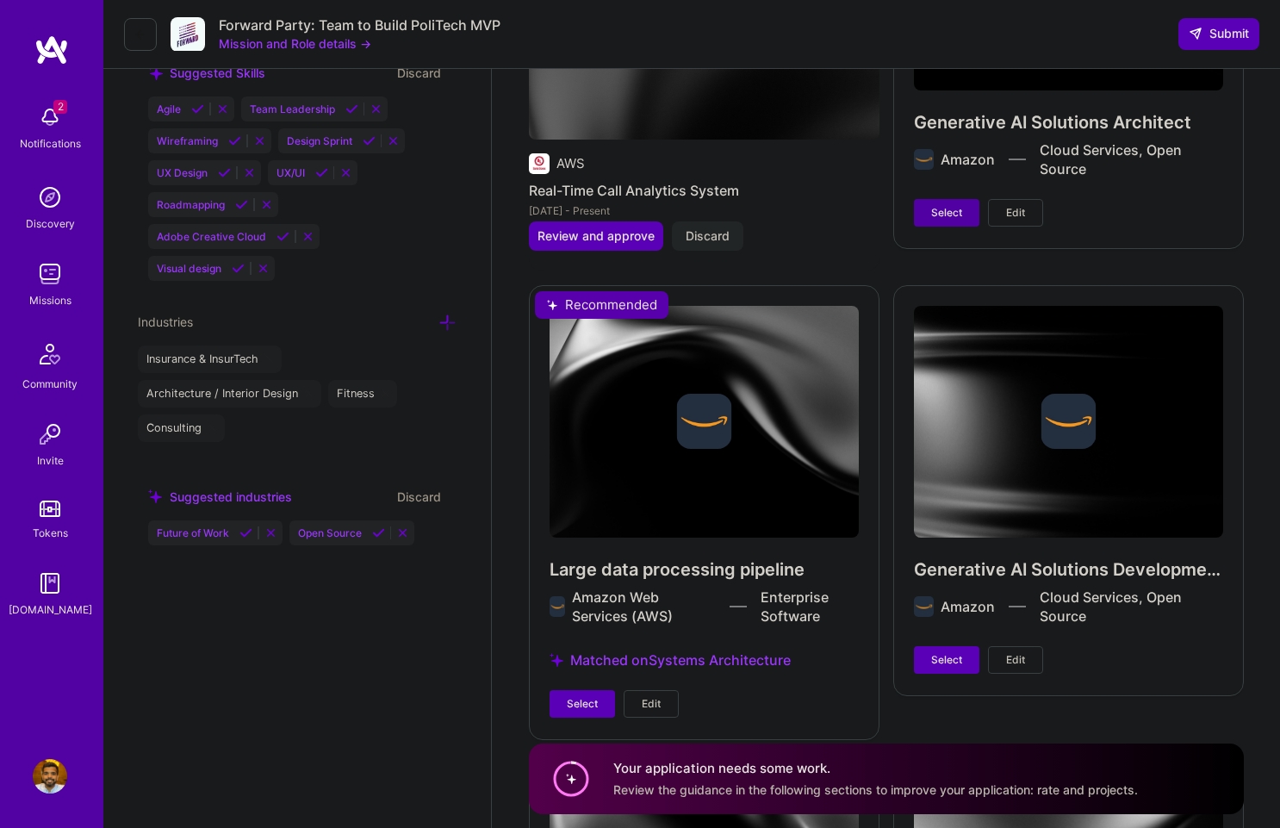
type input "20"
click at [965, 217] on button "Select" at bounding box center [946, 213] width 65 height 28
click at [593, 715] on button "Select" at bounding box center [581, 704] width 65 height 28
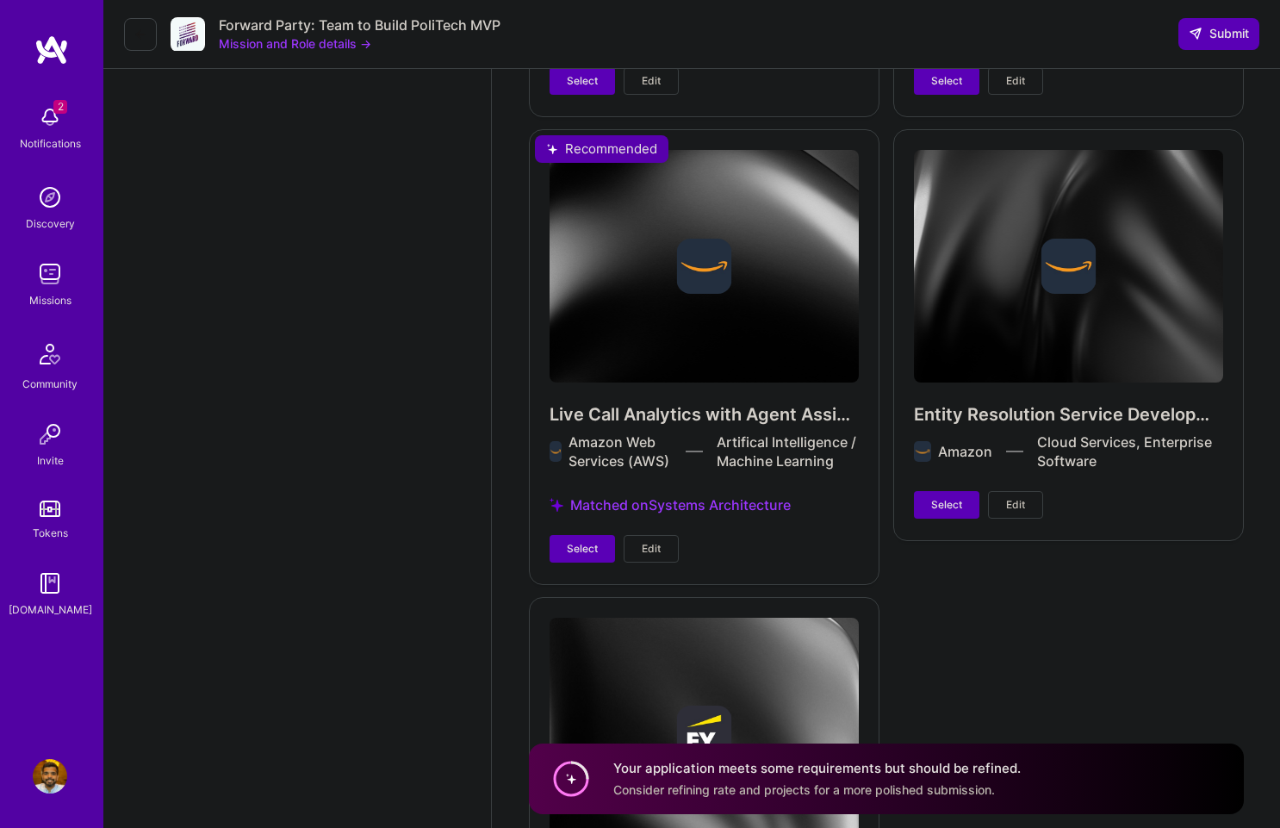
scroll to position [3515, 0]
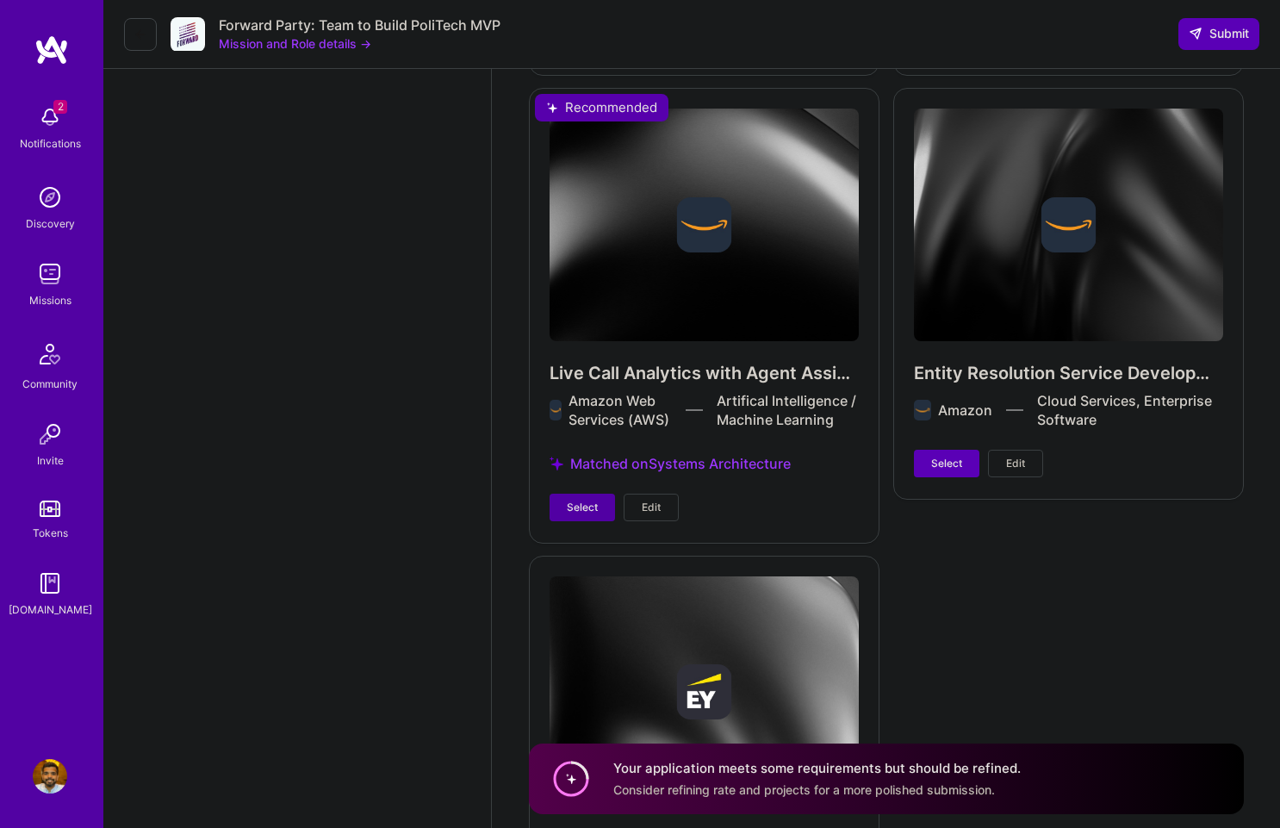
click at [580, 517] on button "Select" at bounding box center [581, 507] width 65 height 28
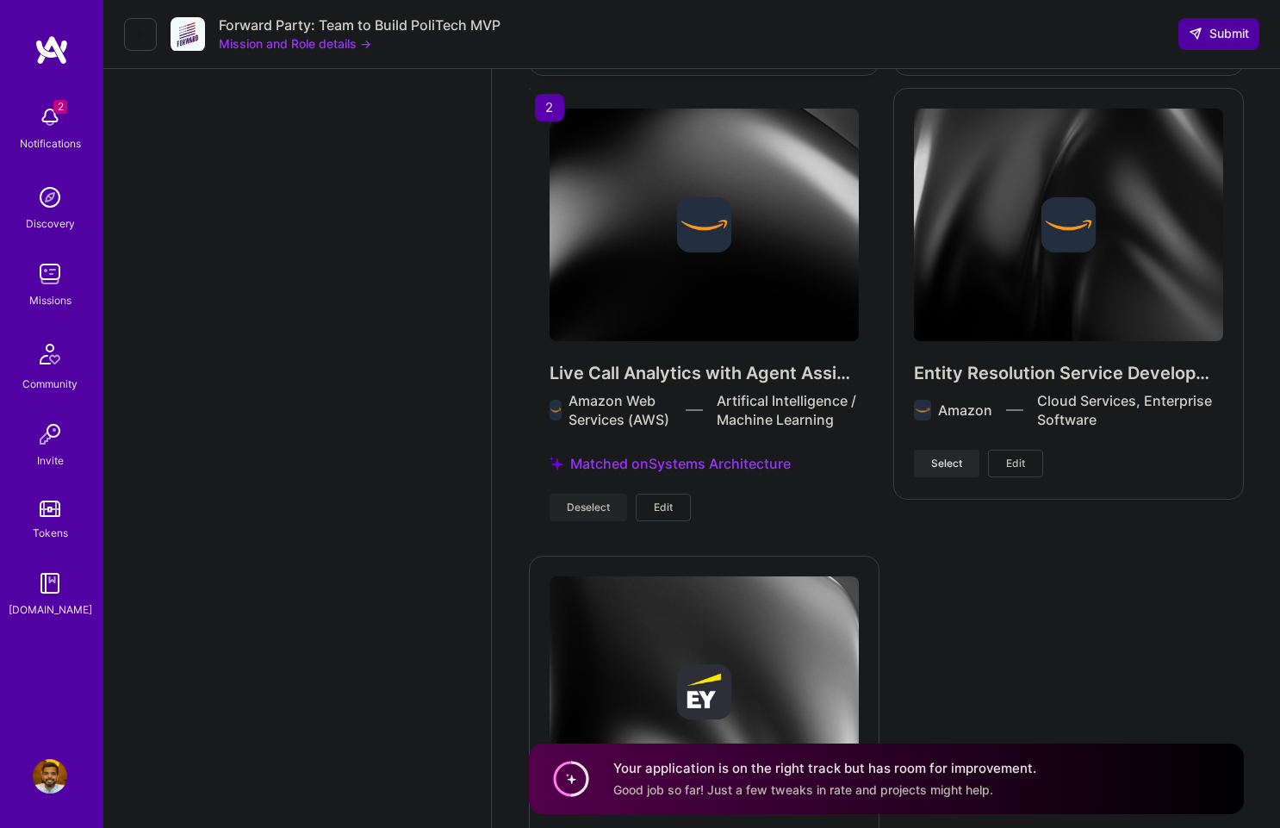
click at [1215, 48] on button "Submit" at bounding box center [1218, 33] width 81 height 31
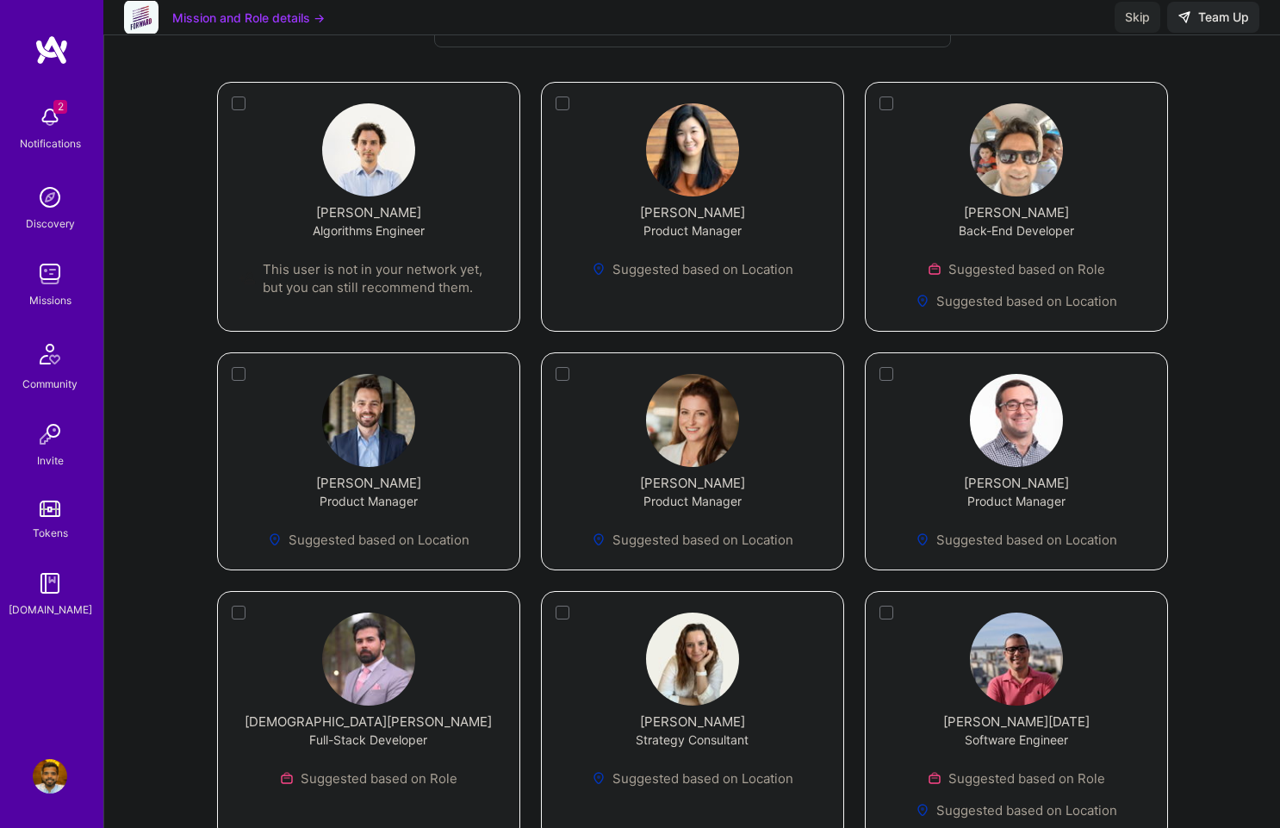
scroll to position [331, 0]
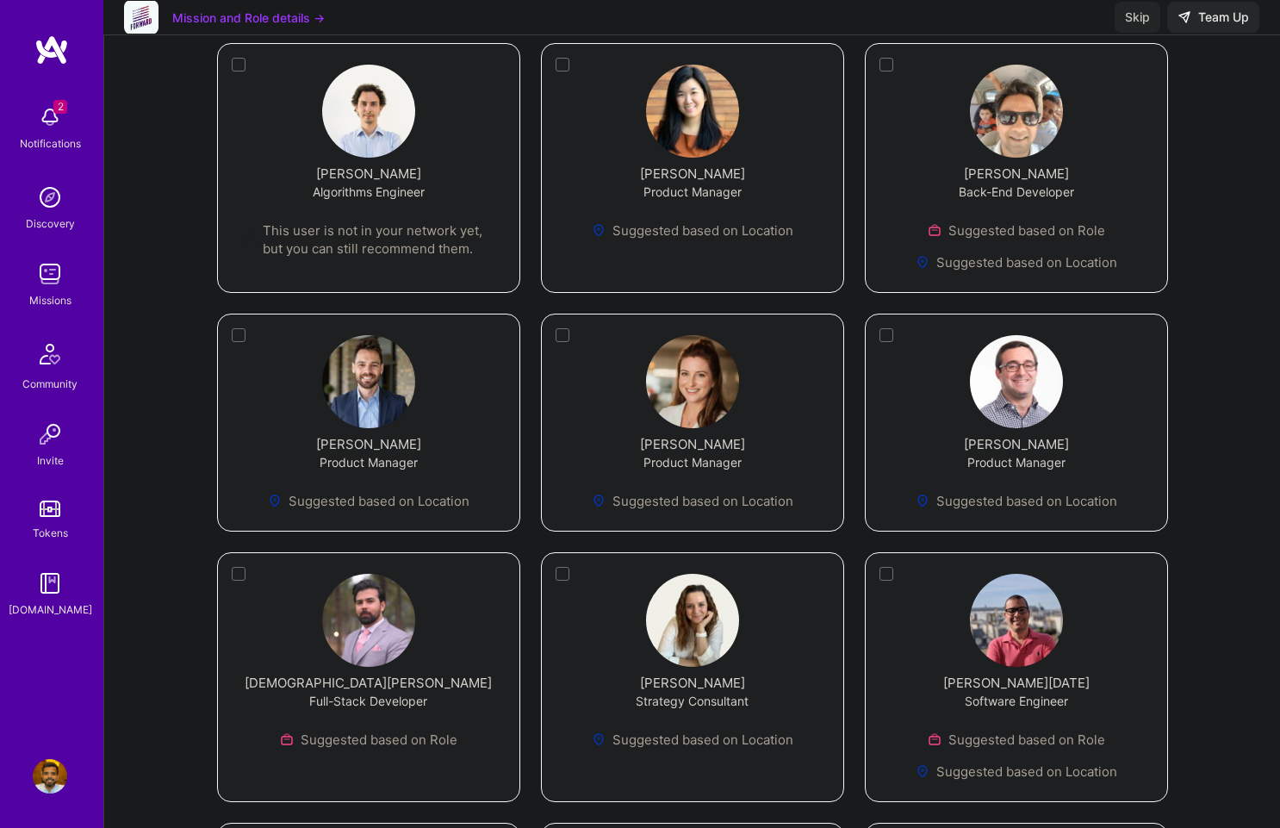
click at [705, 453] on div "Product Manager" at bounding box center [692, 462] width 98 height 18
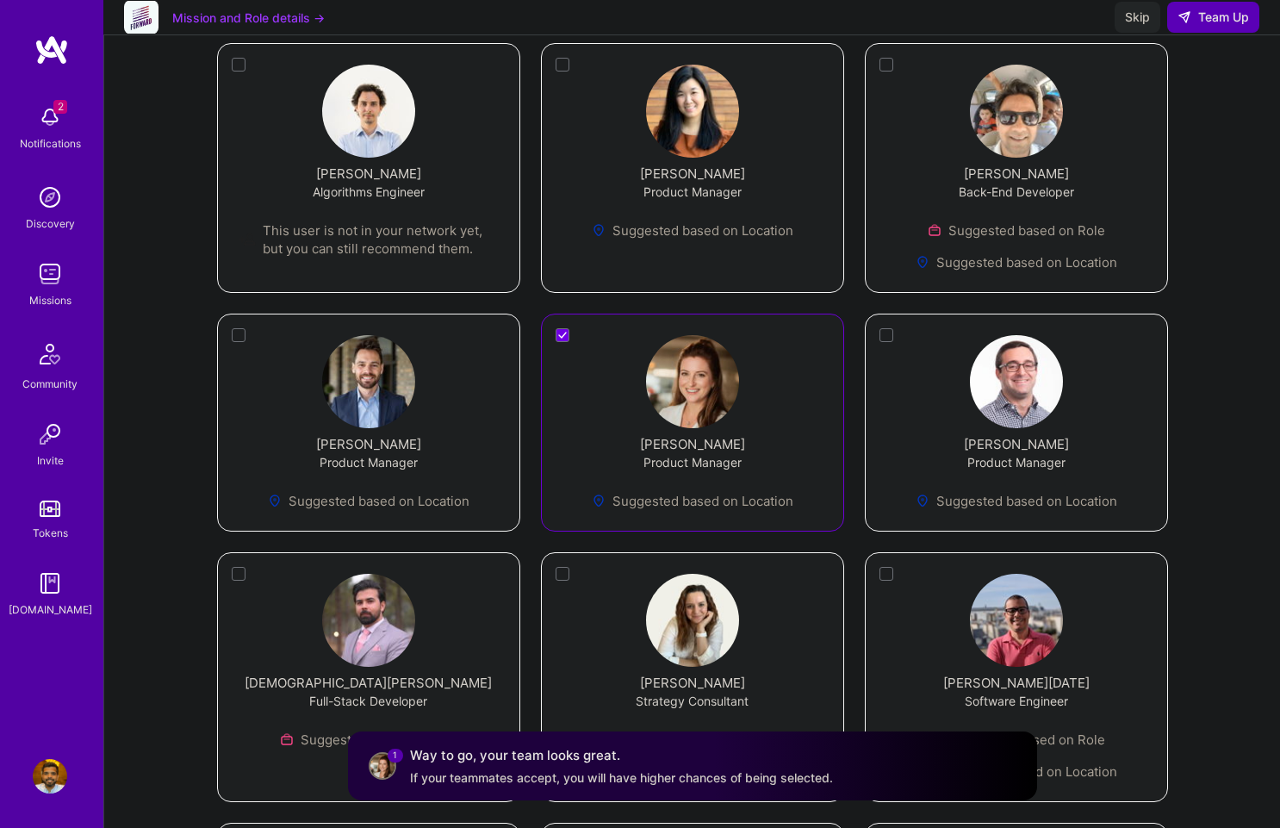
click at [705, 453] on div "Product Manager" at bounding box center [692, 462] width 98 height 18
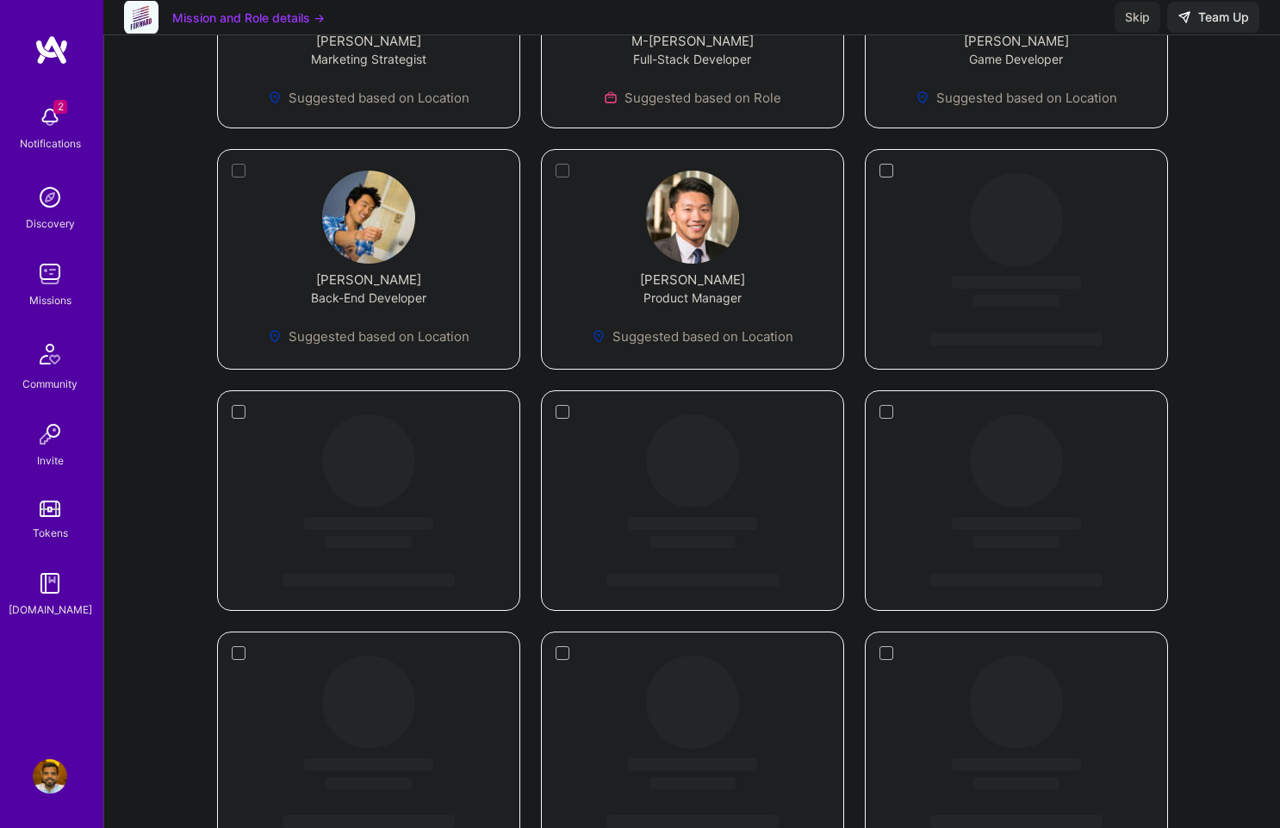
scroll to position [1733, 0]
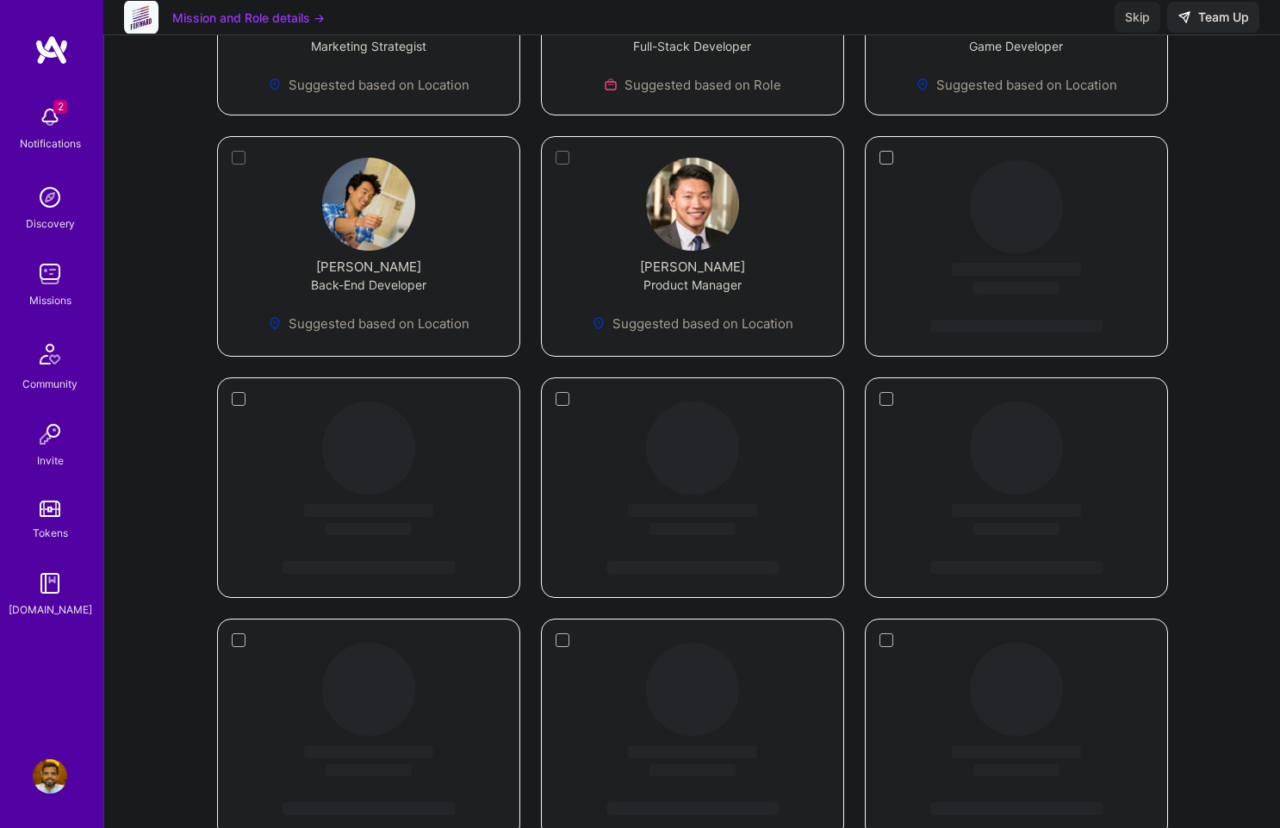
click at [52, 113] on img at bounding box center [50, 117] width 34 height 34
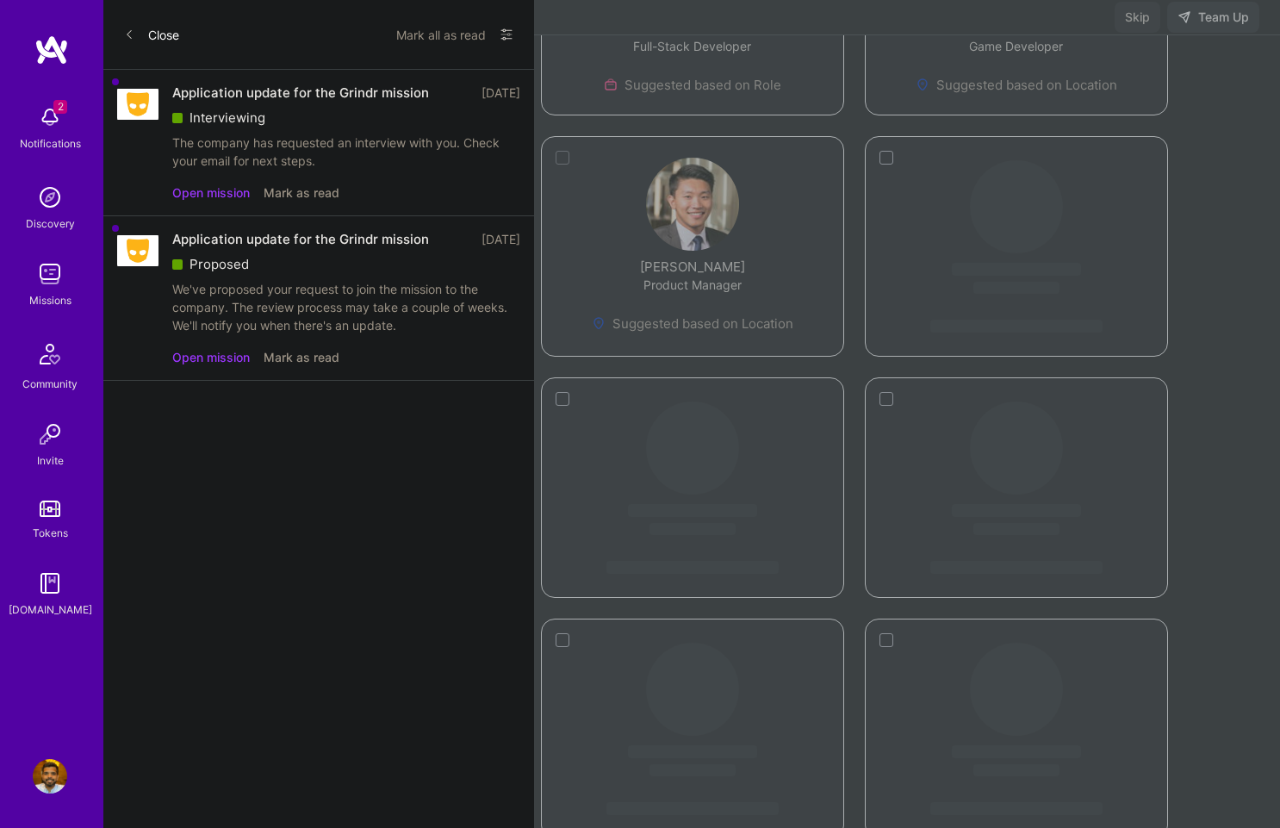
click at [374, 150] on div "The company has requested an interview with you. Check your email for next step…" at bounding box center [346, 151] width 348 height 36
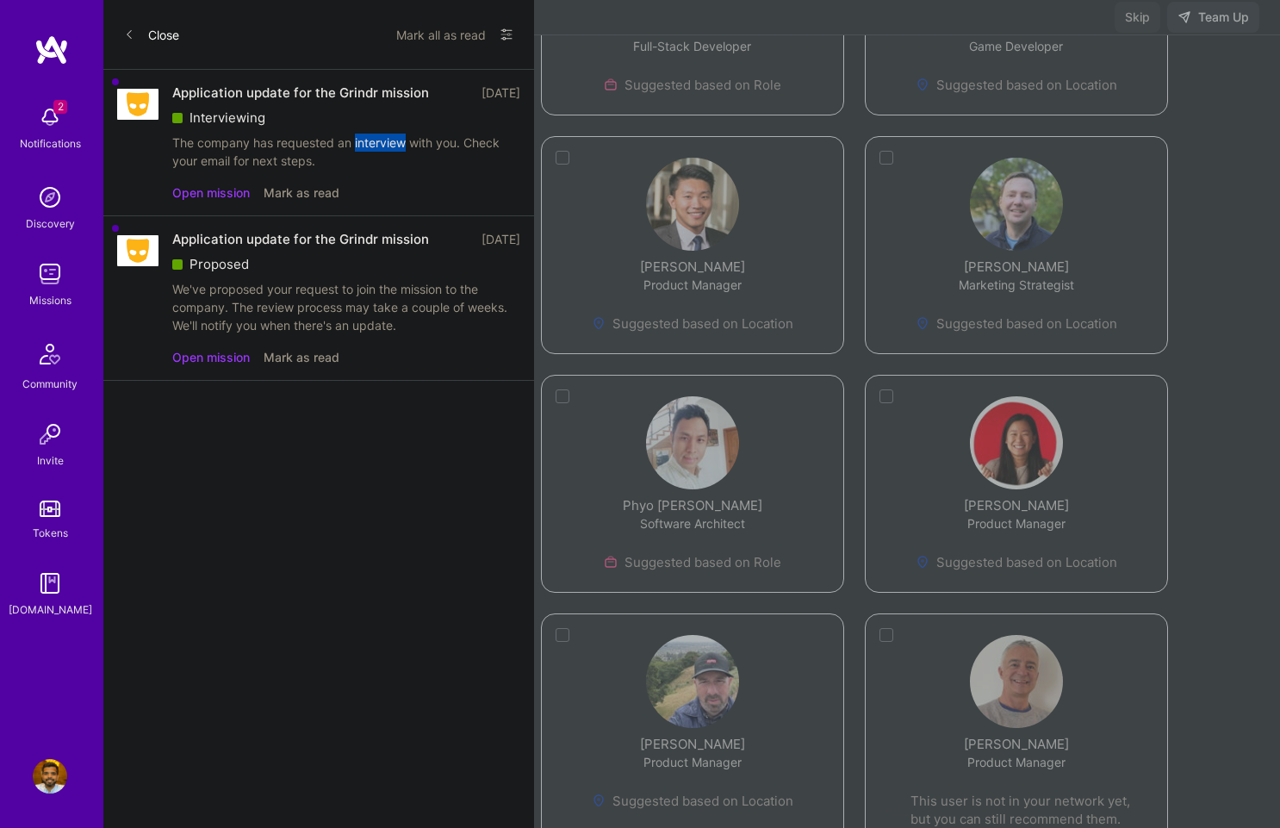
click at [208, 190] on button "Open mission" at bounding box center [211, 192] width 78 height 18
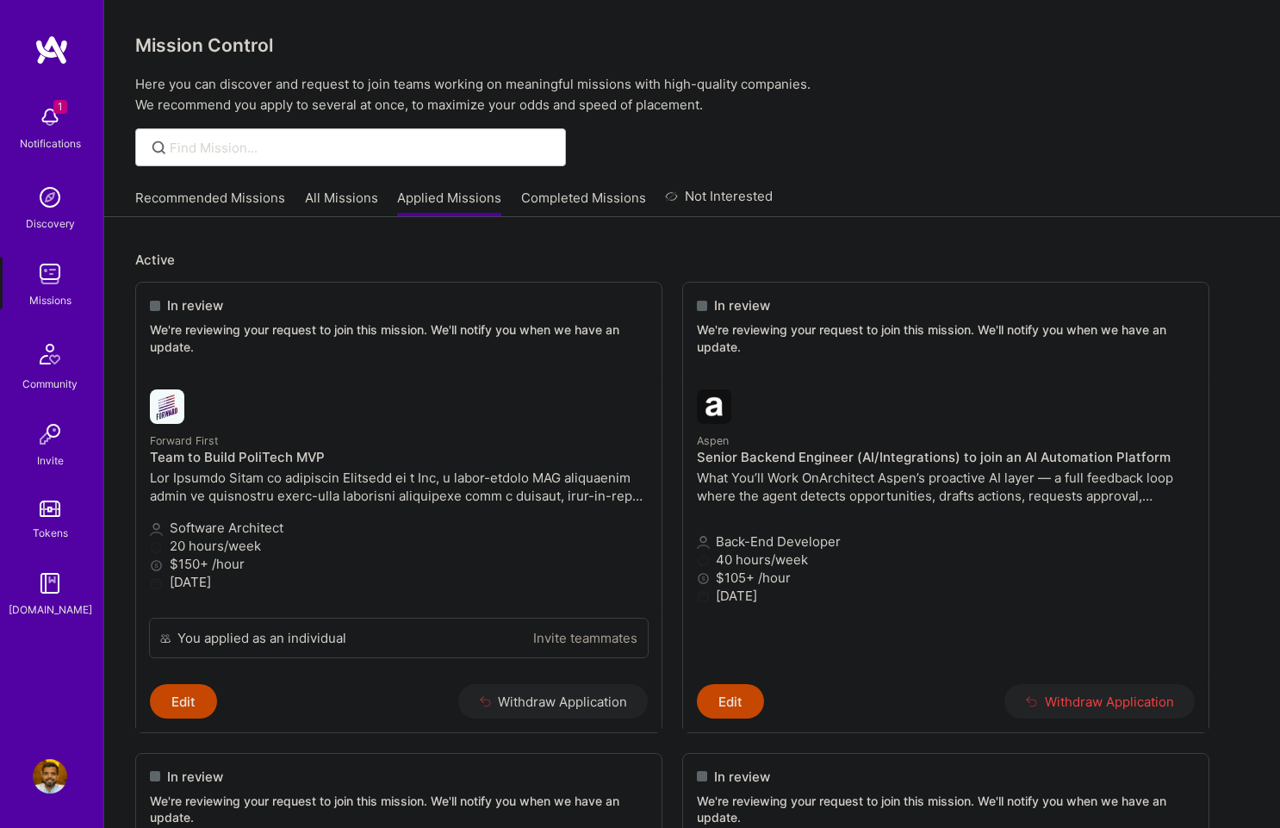
click at [571, 198] on link "Completed Missions" at bounding box center [583, 203] width 125 height 28
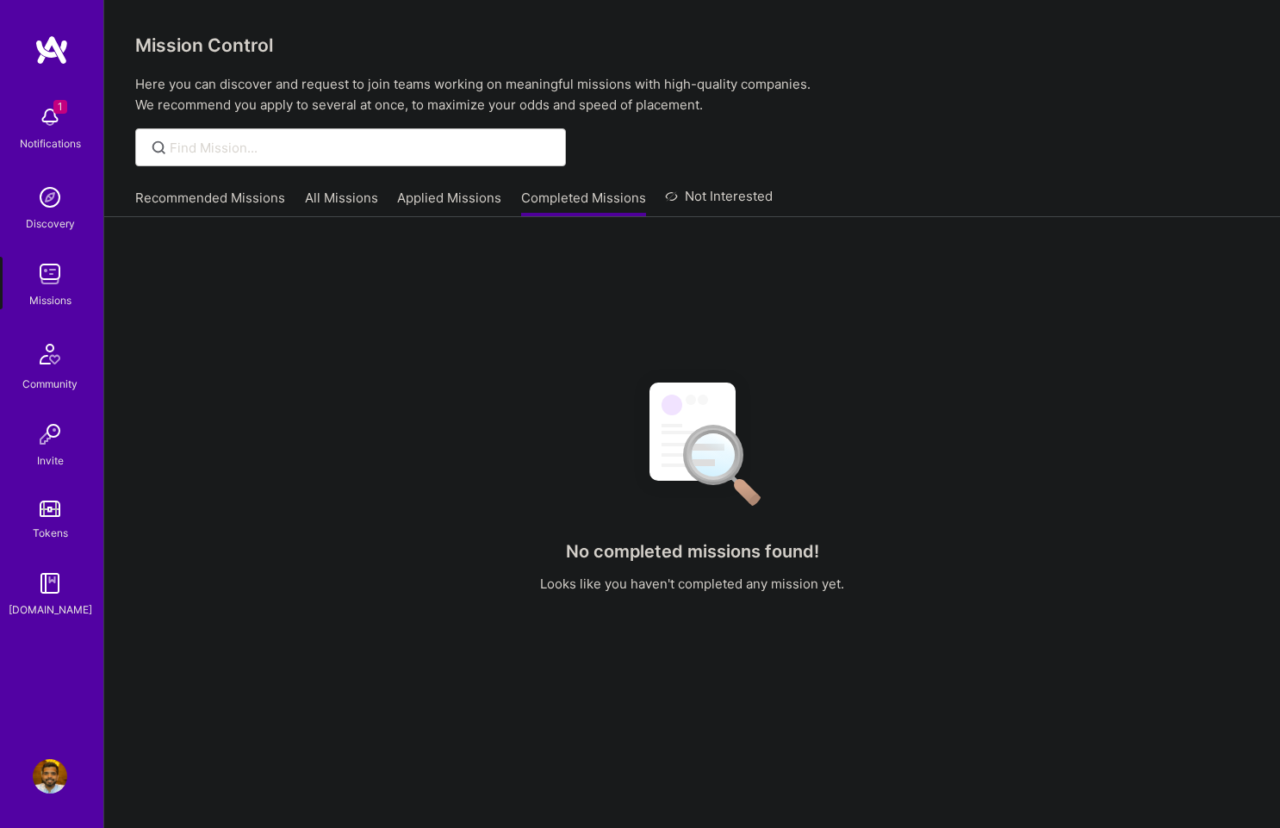
click at [51, 116] on img at bounding box center [50, 117] width 34 height 34
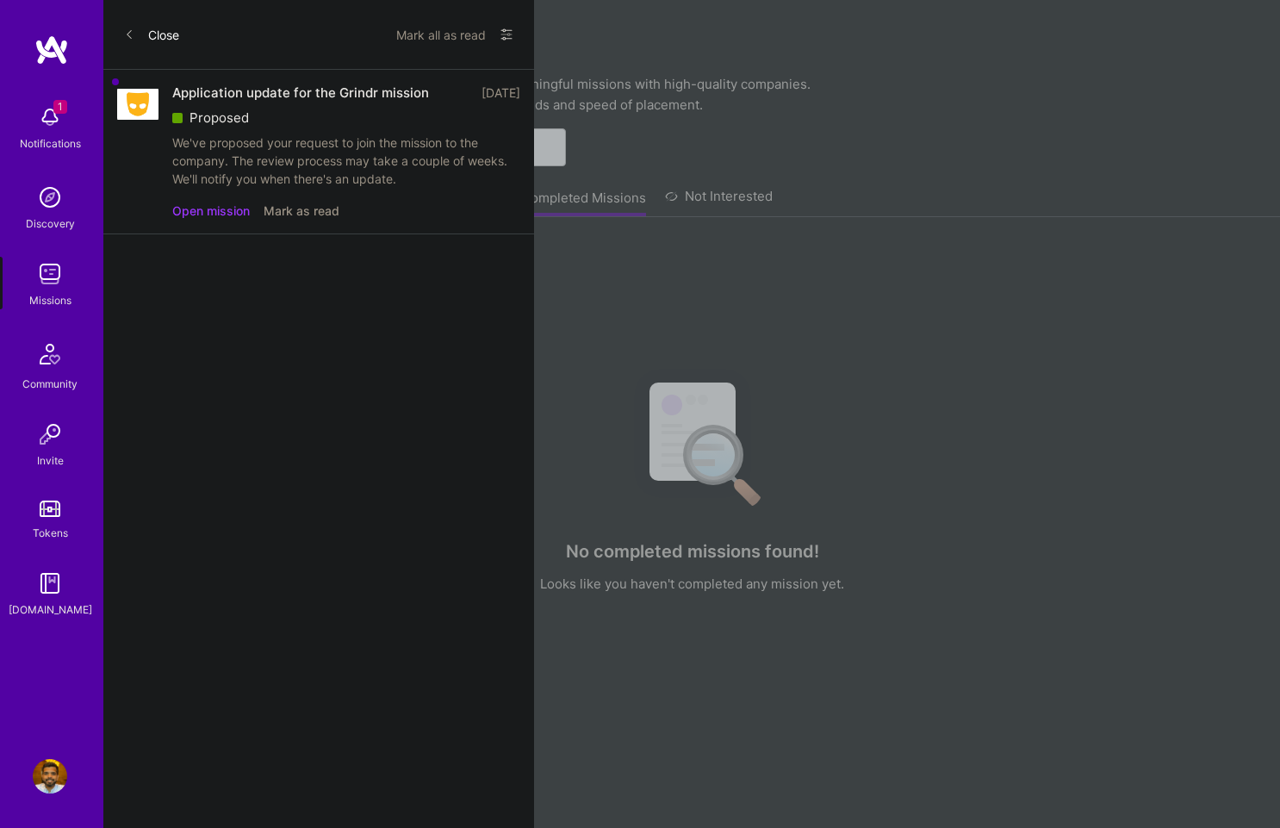
click at [239, 213] on button "Open mission" at bounding box center [211, 211] width 78 height 18
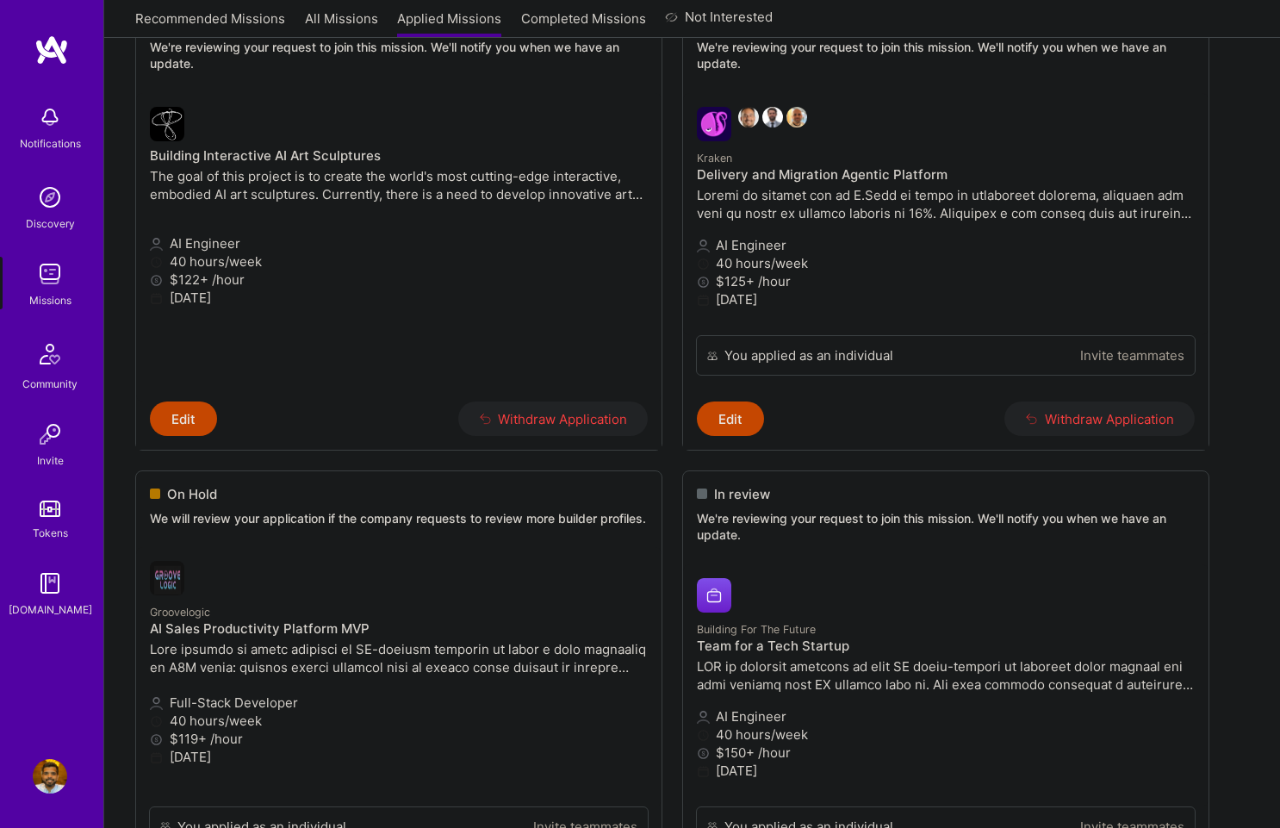
scroll to position [801, 0]
